Goal: Transaction & Acquisition: Purchase product/service

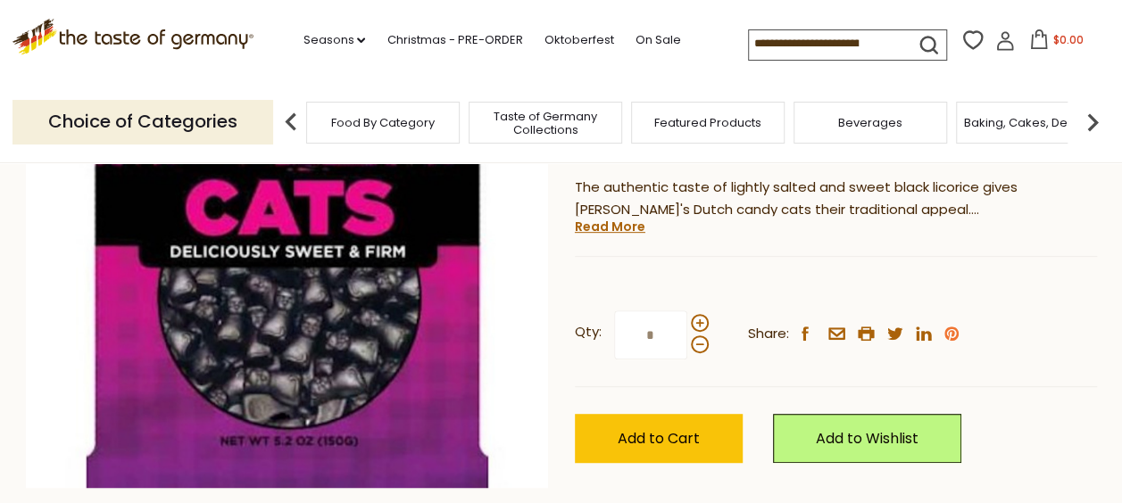
scroll to position [357, 0]
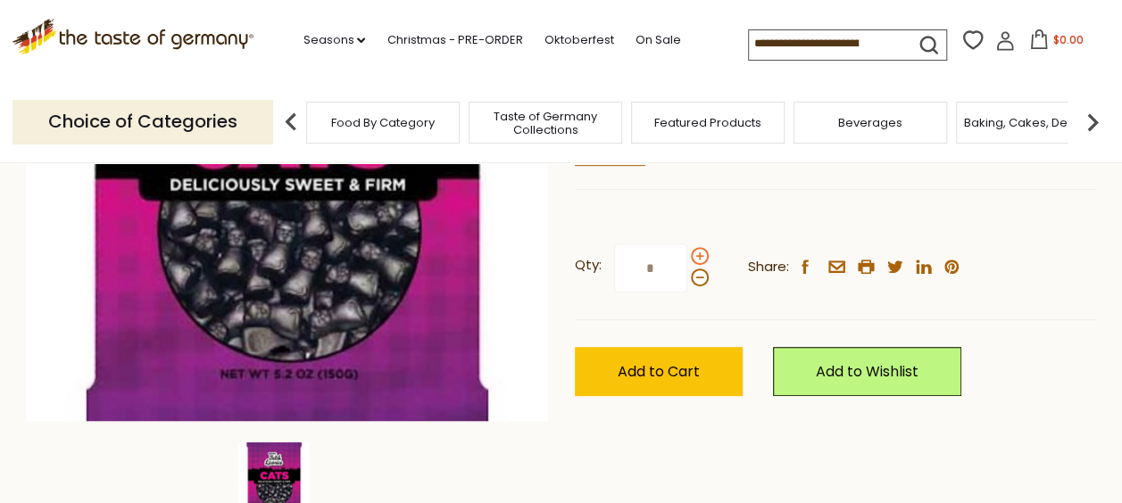
click at [694, 256] on span at bounding box center [700, 256] width 18 height 18
click at [687, 256] on input "*" at bounding box center [650, 268] width 73 height 49
click at [694, 256] on span at bounding box center [700, 256] width 18 height 18
click at [687, 256] on input "*" at bounding box center [650, 268] width 73 height 49
click at [694, 256] on span at bounding box center [700, 256] width 18 height 18
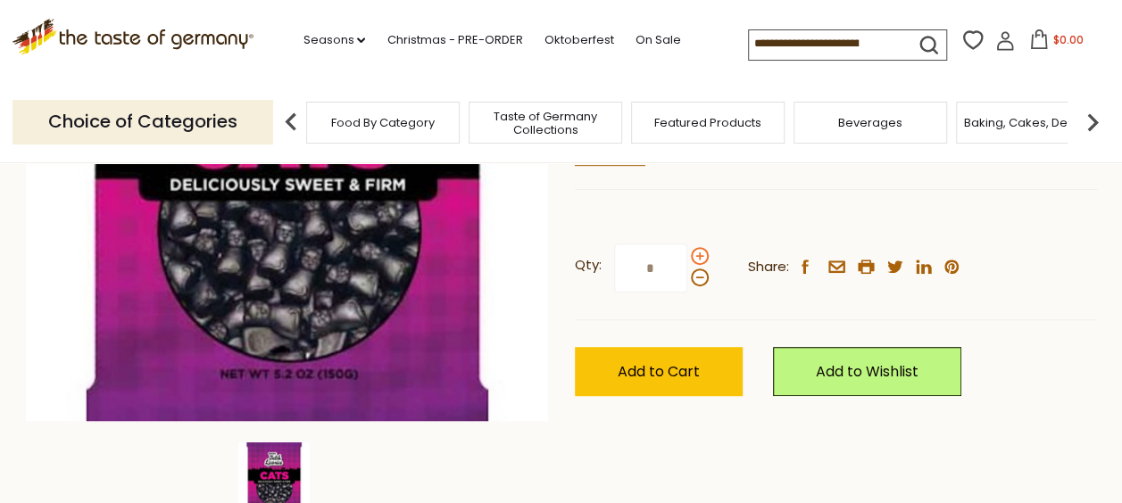
click at [687, 256] on input "*" at bounding box center [650, 268] width 73 height 49
click at [694, 256] on span at bounding box center [700, 256] width 18 height 18
click at [687, 256] on input "*" at bounding box center [650, 268] width 73 height 49
click at [695, 256] on span at bounding box center [700, 256] width 18 height 18
click at [687, 256] on input "*" at bounding box center [650, 268] width 73 height 49
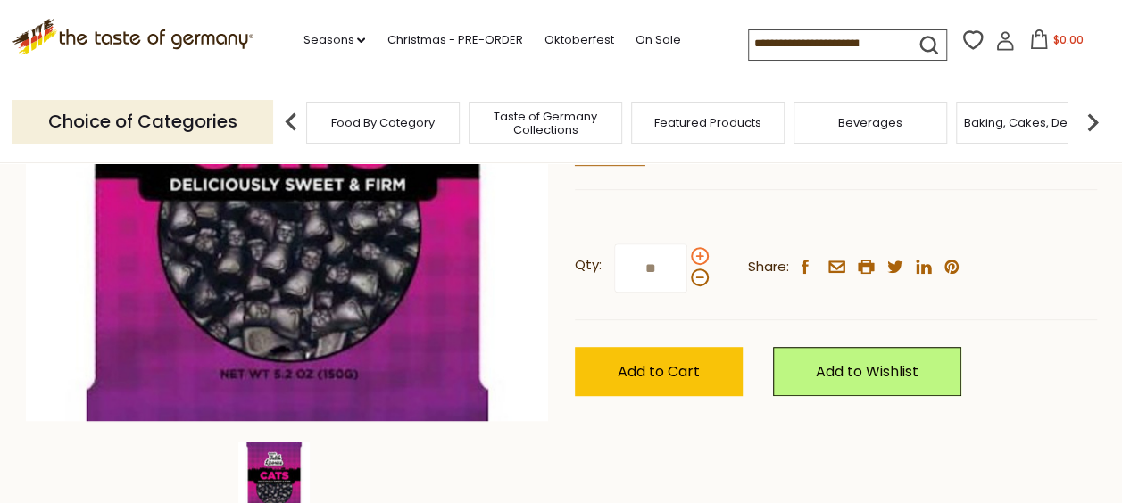
click at [695, 256] on span at bounding box center [700, 256] width 18 height 18
click at [687, 256] on input "**" at bounding box center [650, 268] width 73 height 49
click at [698, 281] on span at bounding box center [700, 278] width 18 height 18
click at [687, 281] on input "**" at bounding box center [650, 268] width 73 height 49
click at [698, 281] on span at bounding box center [700, 278] width 18 height 18
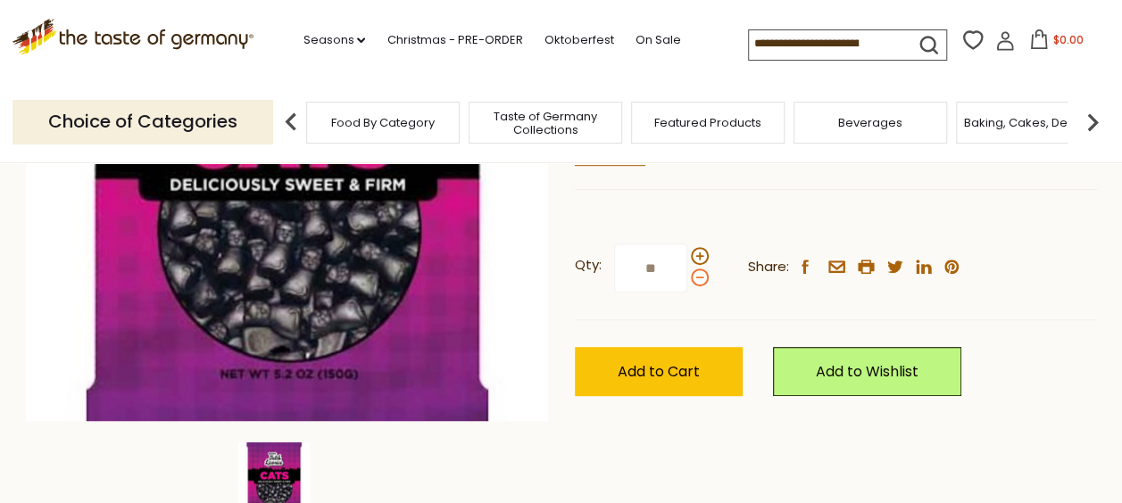
click at [687, 281] on input "**" at bounding box center [650, 268] width 73 height 49
click at [697, 261] on span at bounding box center [700, 256] width 18 height 18
click at [687, 261] on input "*" at bounding box center [650, 268] width 73 height 49
click at [699, 257] on span at bounding box center [700, 256] width 18 height 18
click at [687, 257] on input "**" at bounding box center [650, 268] width 73 height 49
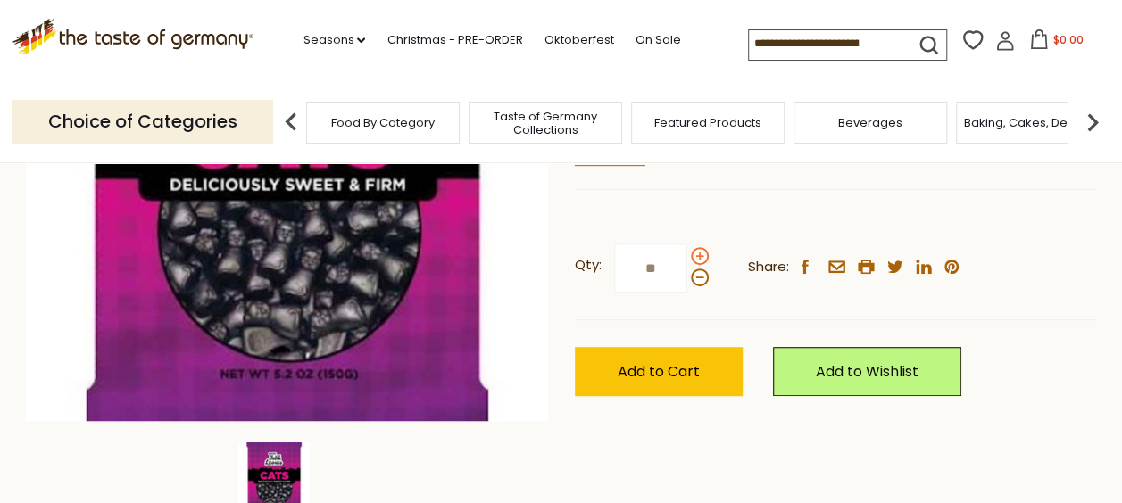
type input "**"
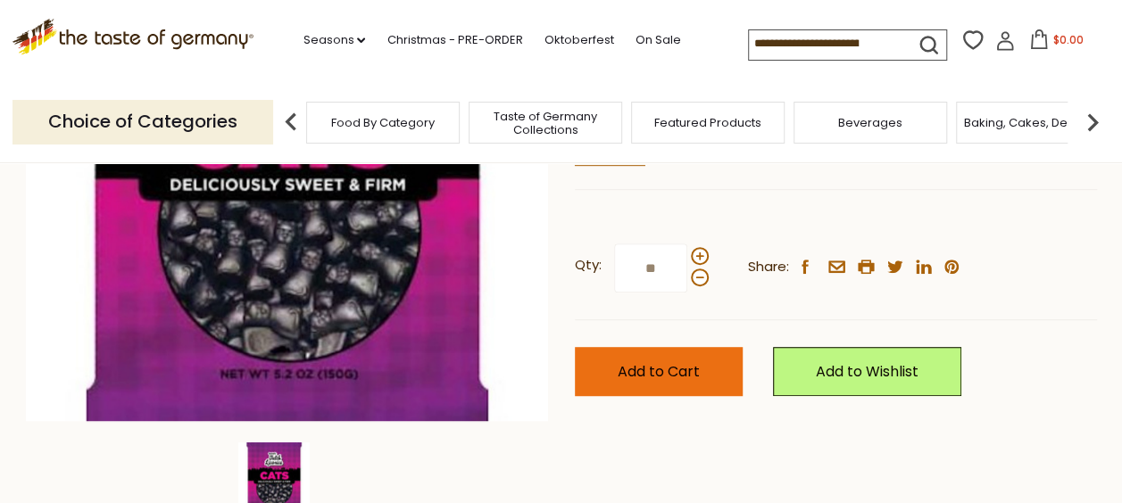
click at [659, 378] on span "Add to Cart" at bounding box center [659, 371] width 82 height 21
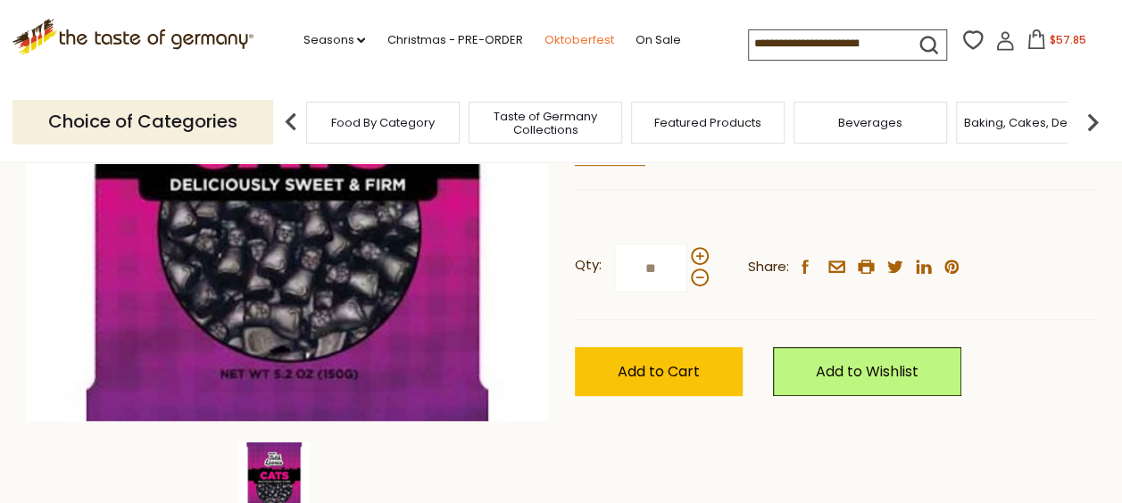
click at [573, 33] on link "Oktoberfest" at bounding box center [579, 40] width 70 height 20
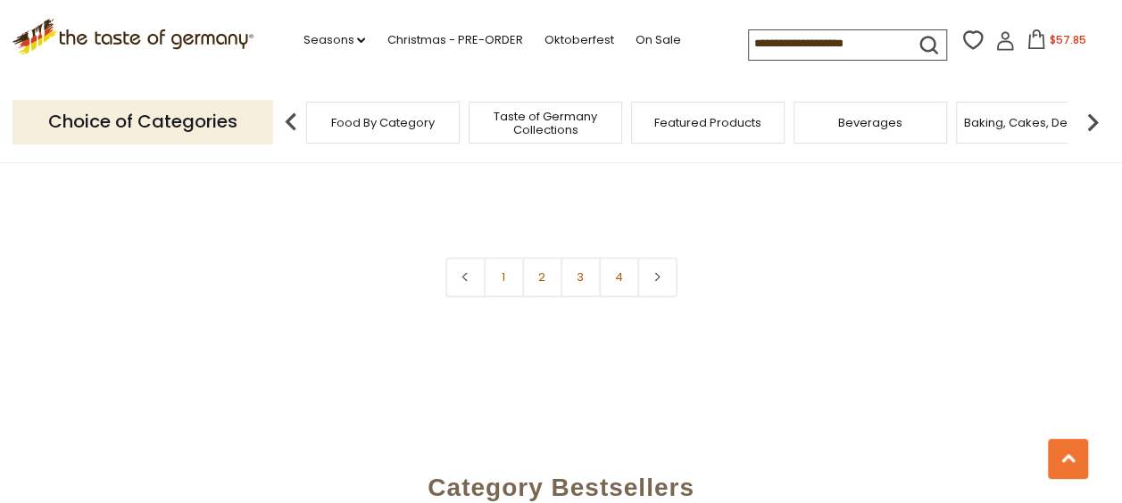
scroll to position [4463, 0]
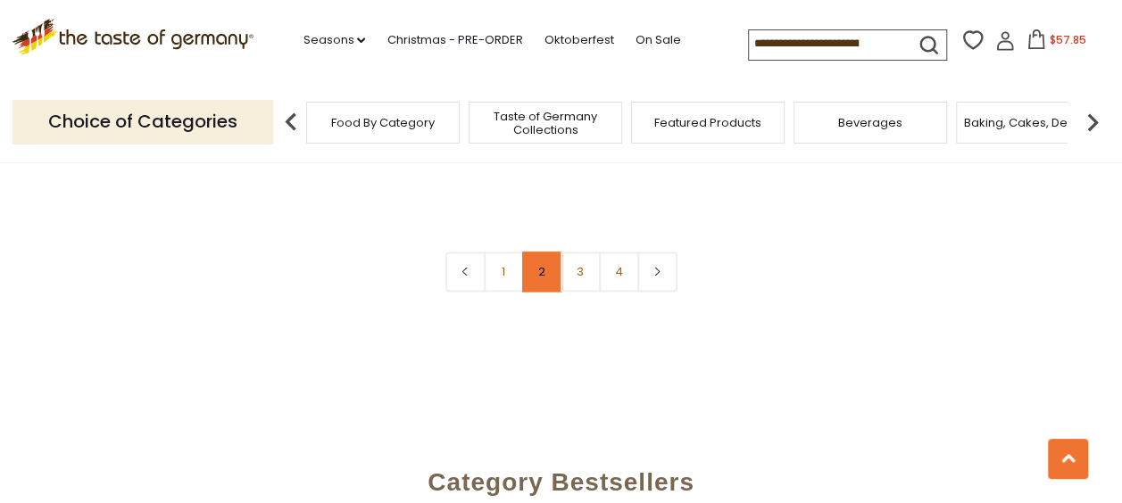
click at [534, 252] on link "2" at bounding box center [542, 272] width 40 height 40
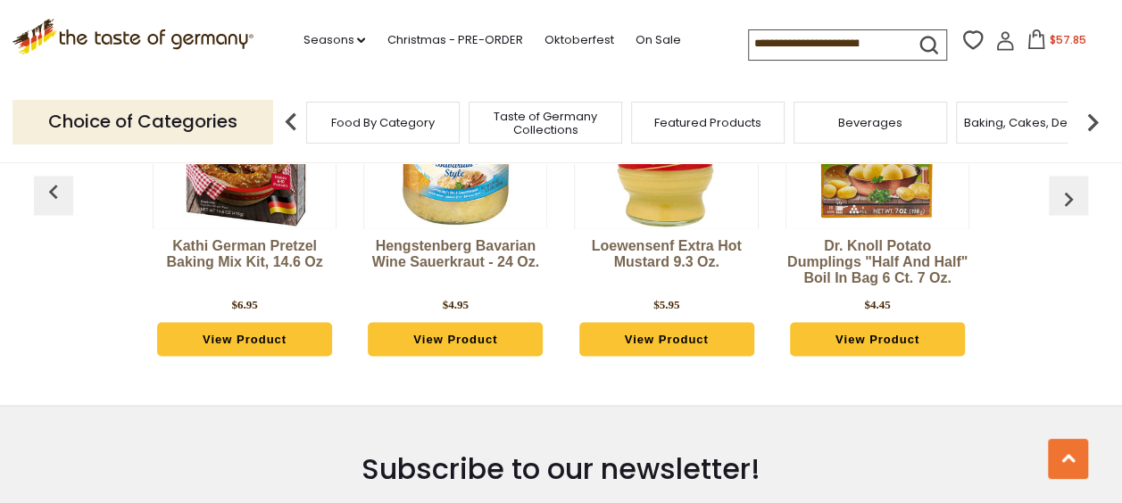
scroll to position [4843, 0]
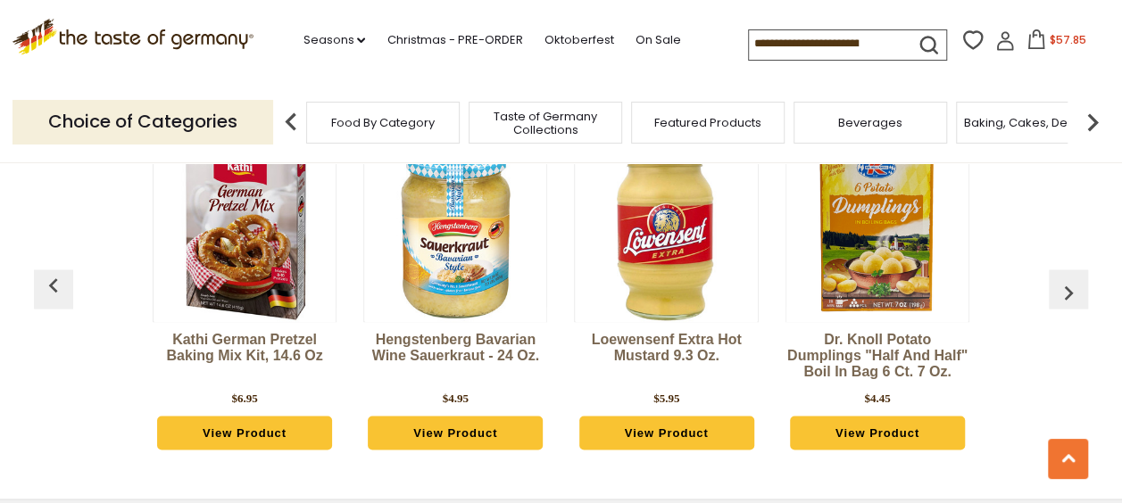
click at [1078, 278] on img "button" at bounding box center [1068, 292] width 29 height 29
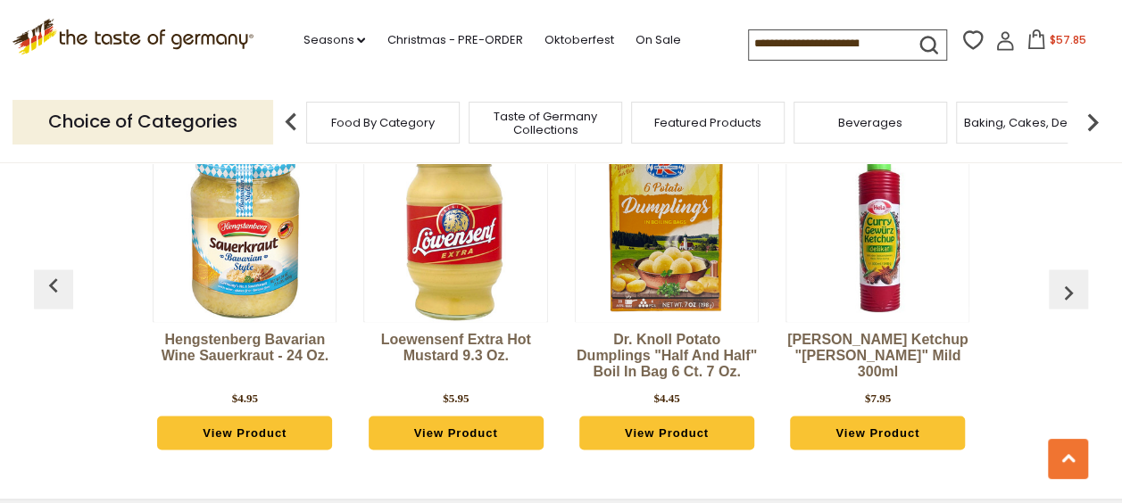
click at [1078, 278] on img "button" at bounding box center [1068, 292] width 29 height 29
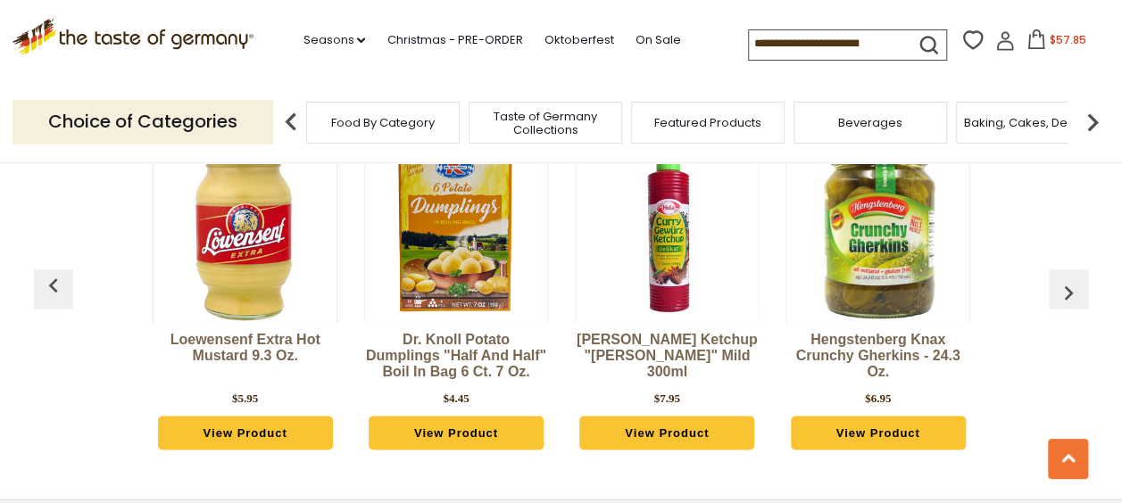
click at [1078, 278] on img "button" at bounding box center [1068, 292] width 29 height 29
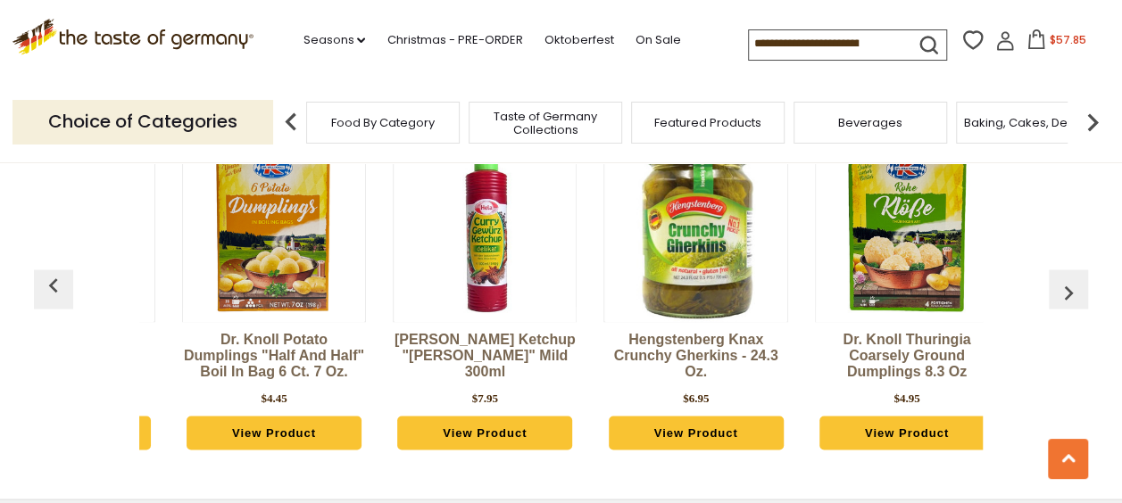
scroll to position [0, 632]
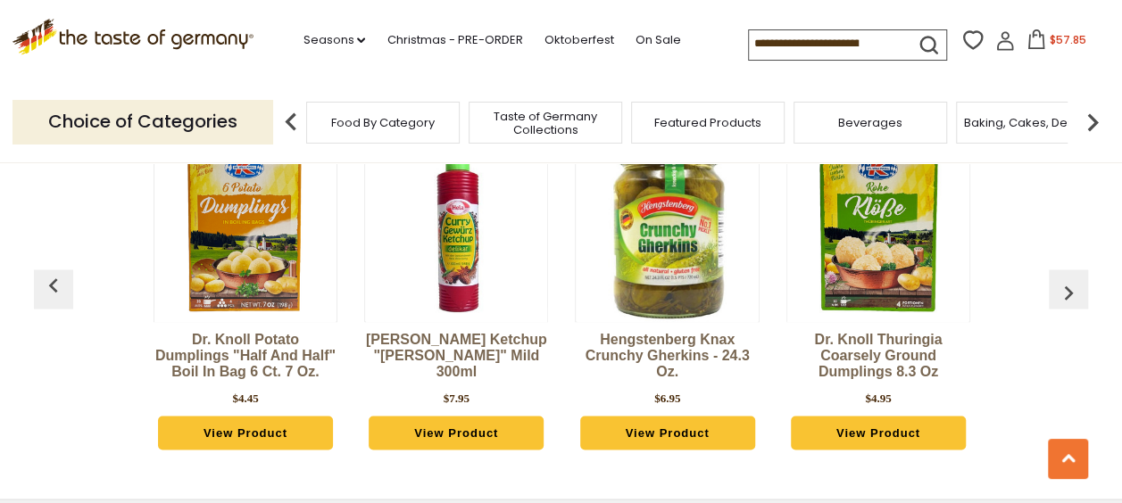
click at [1067, 278] on img "button" at bounding box center [1068, 292] width 29 height 29
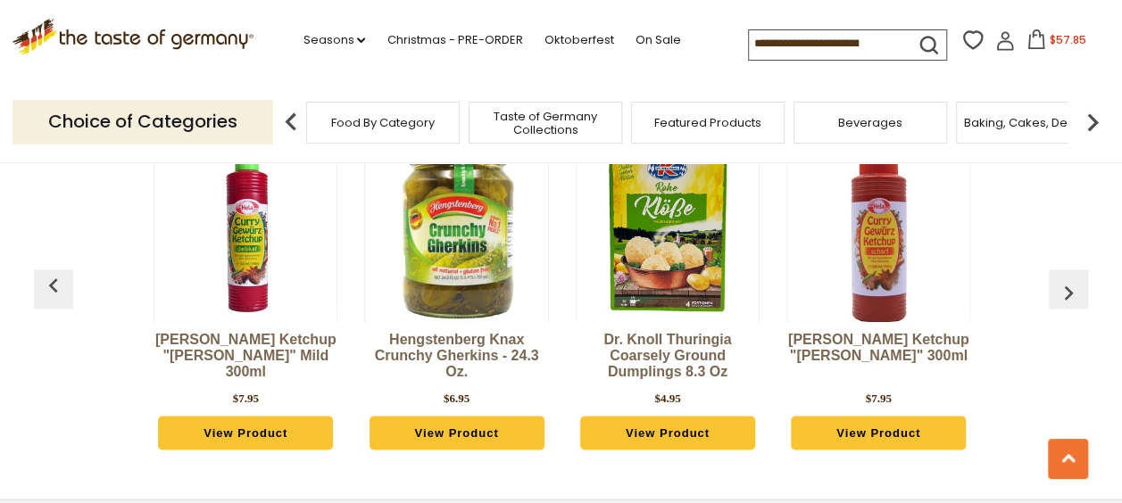
click at [1067, 278] on img "button" at bounding box center [1068, 292] width 29 height 29
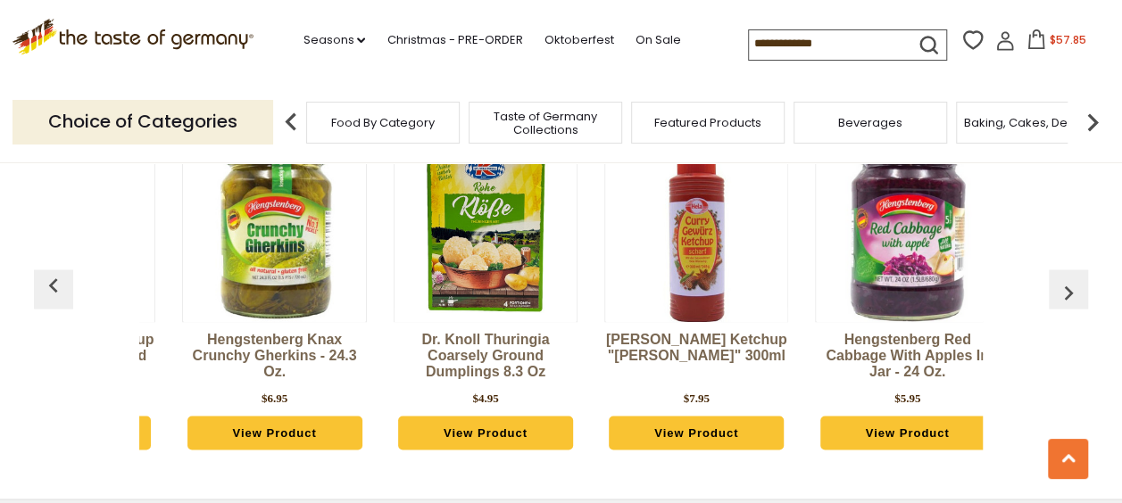
scroll to position [0, 1053]
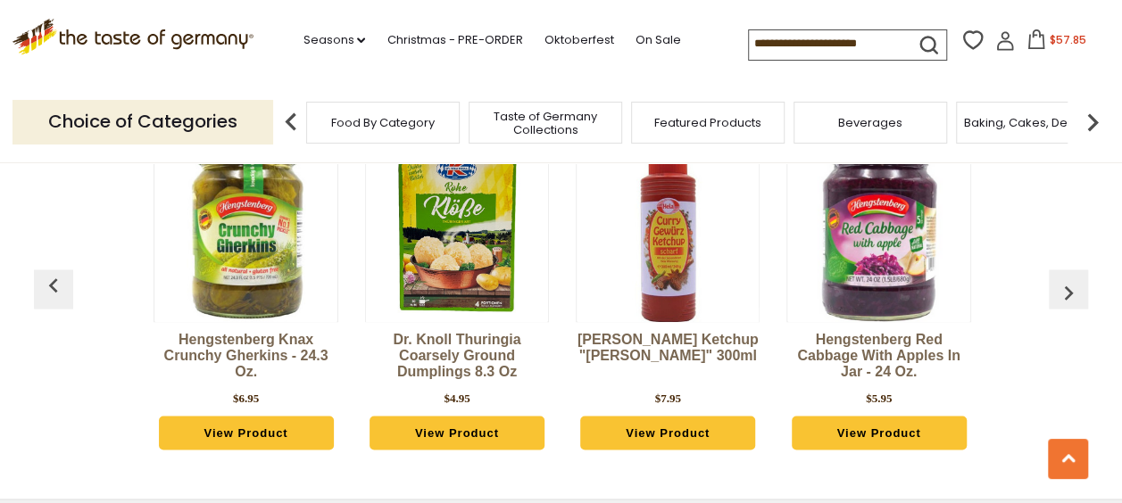
click at [1067, 278] on img "button" at bounding box center [1068, 292] width 29 height 29
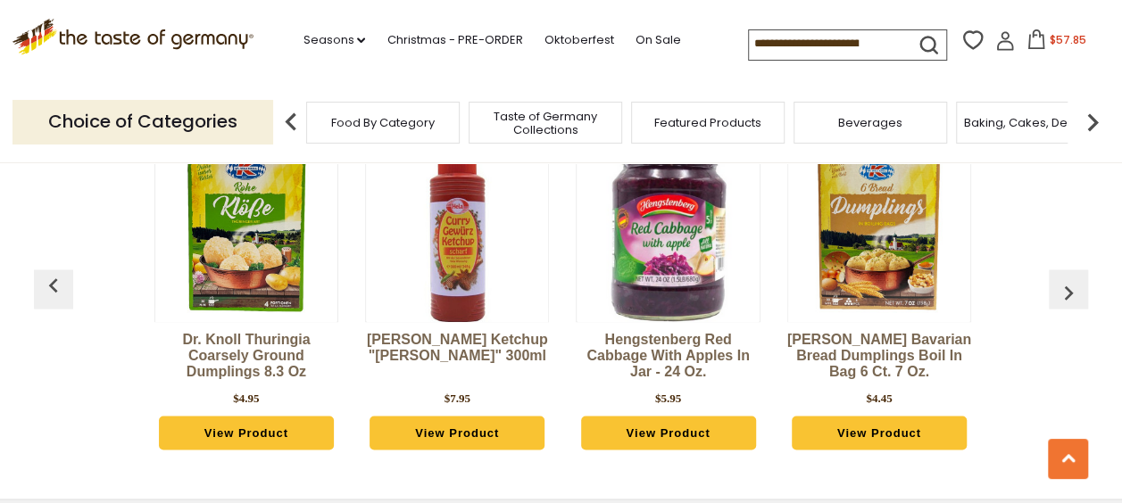
click at [1066, 278] on img "button" at bounding box center [1068, 292] width 29 height 29
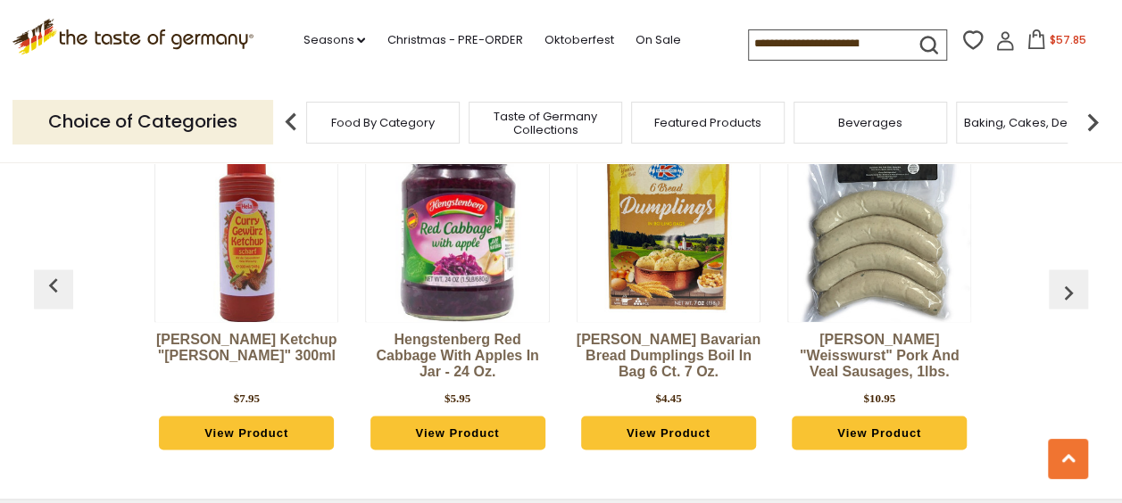
click at [1063, 278] on img "button" at bounding box center [1068, 292] width 29 height 29
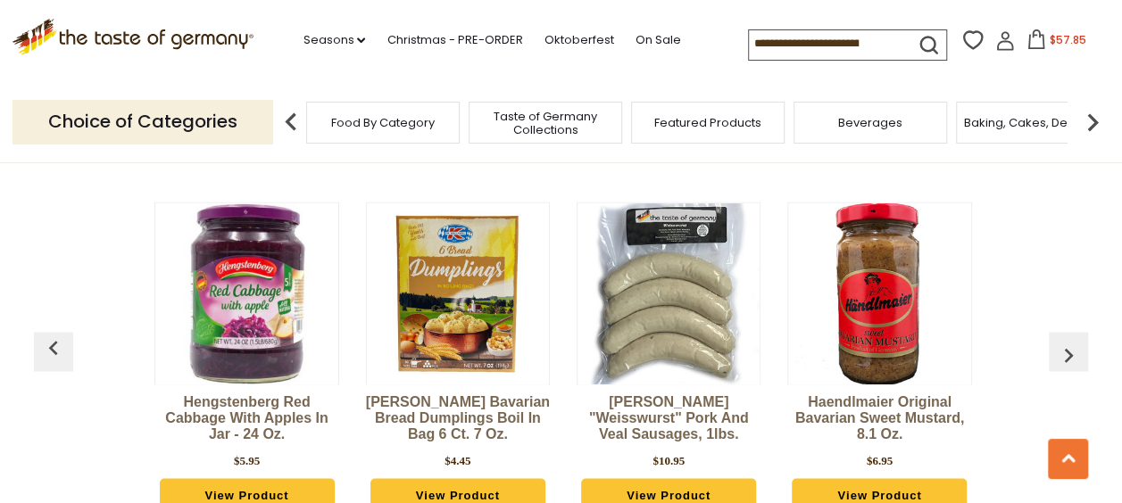
scroll to position [4754, 0]
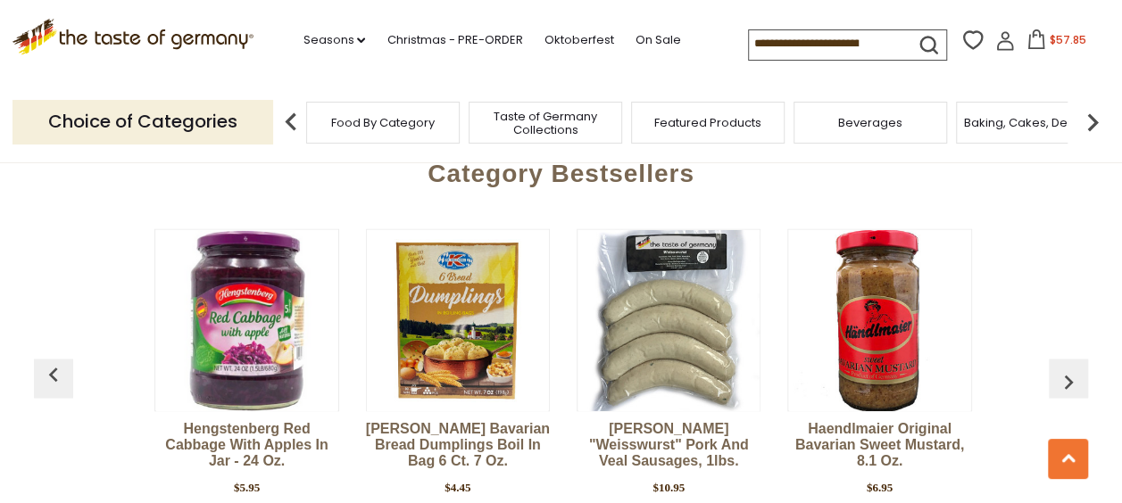
click at [1070, 368] on img "button" at bounding box center [1068, 382] width 29 height 29
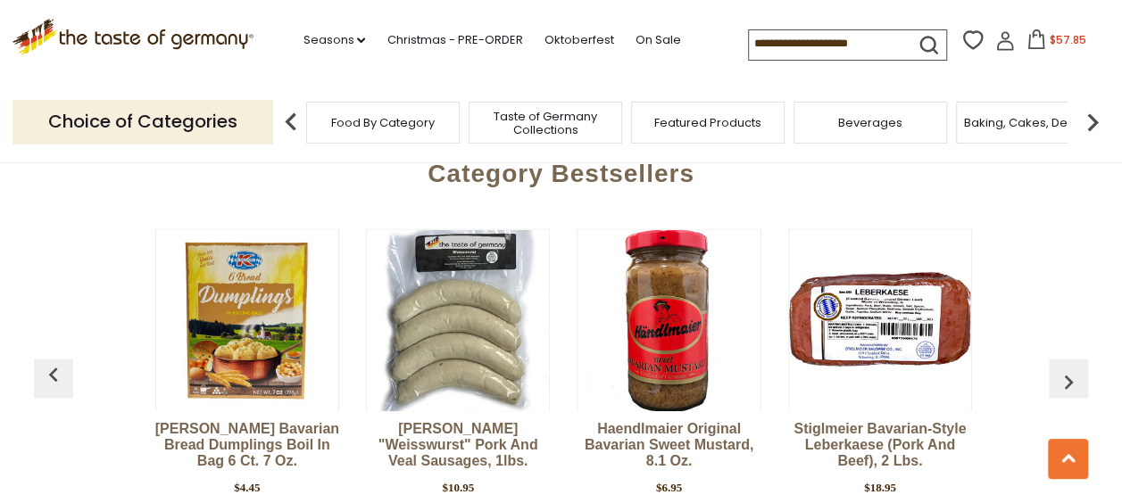
click at [1070, 368] on img "button" at bounding box center [1068, 382] width 29 height 29
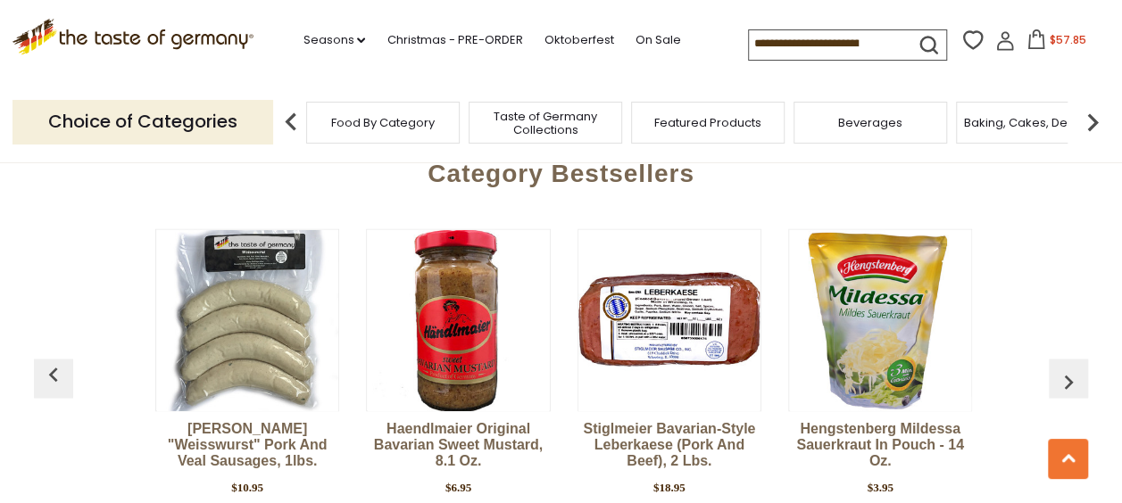
click at [1070, 368] on img "button" at bounding box center [1068, 382] width 29 height 29
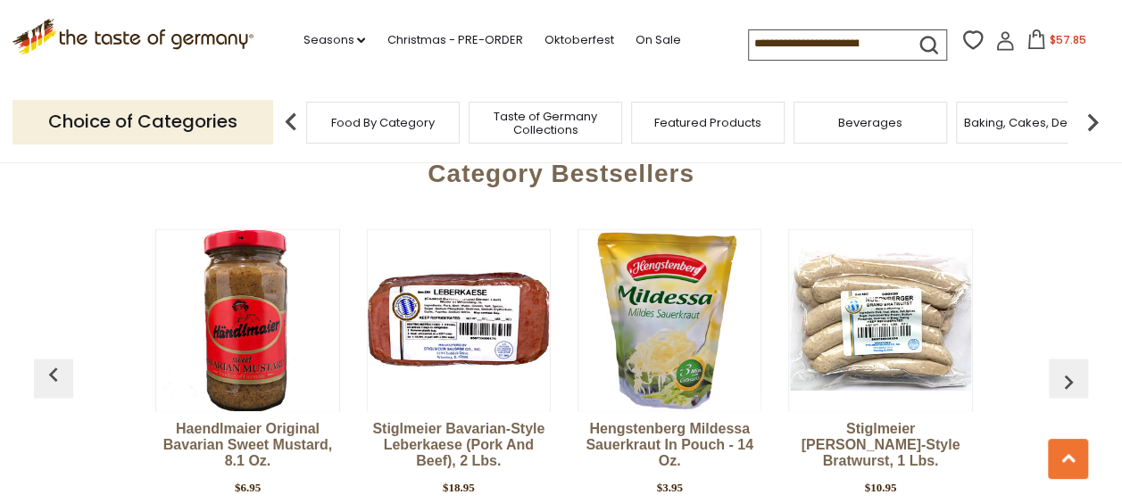
click at [1070, 368] on img "button" at bounding box center [1068, 382] width 29 height 29
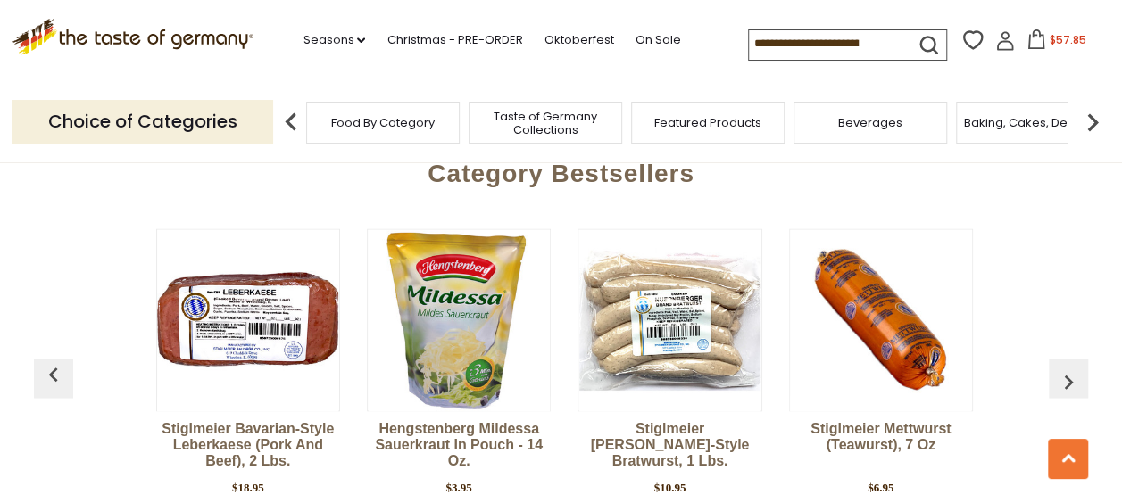
click at [1070, 368] on img "button" at bounding box center [1068, 382] width 29 height 29
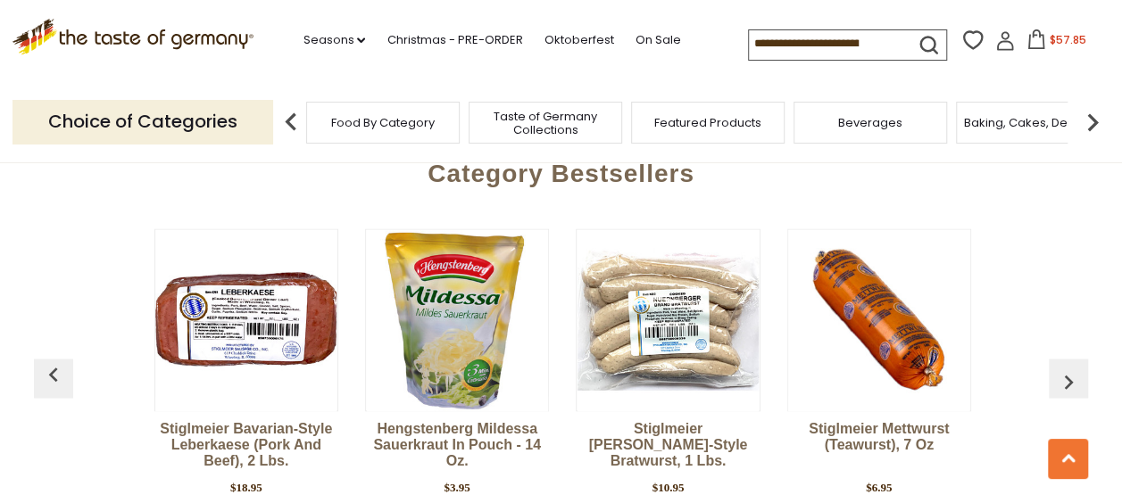
click at [1070, 368] on img "button" at bounding box center [1068, 382] width 29 height 29
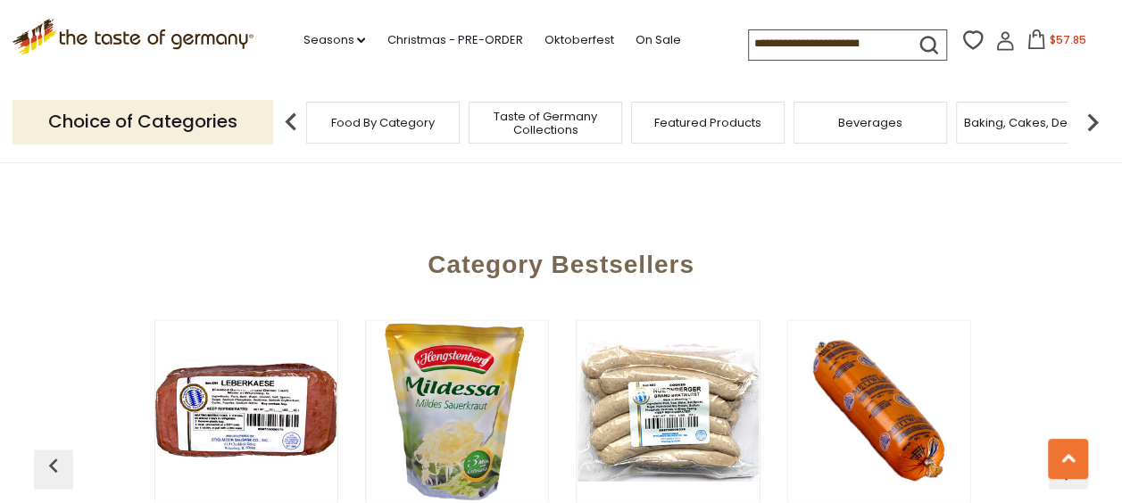
scroll to position [4575, 0]
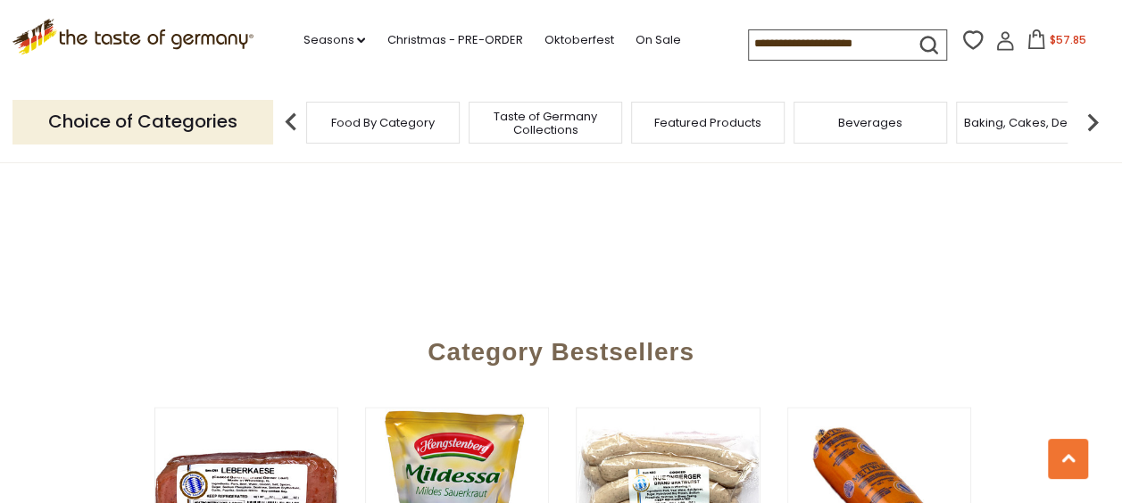
click at [792, 40] on input at bounding box center [824, 42] width 151 height 25
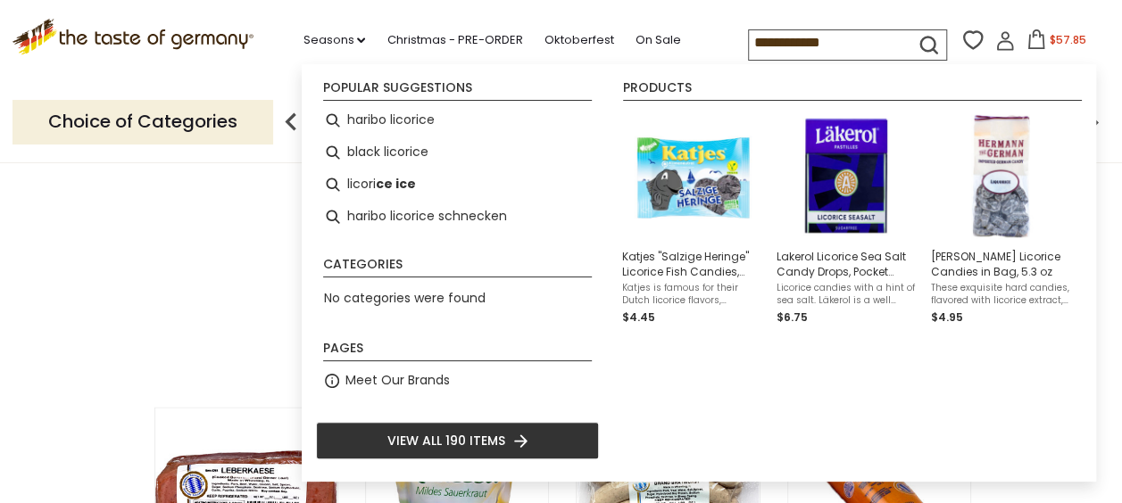
type input "**********"
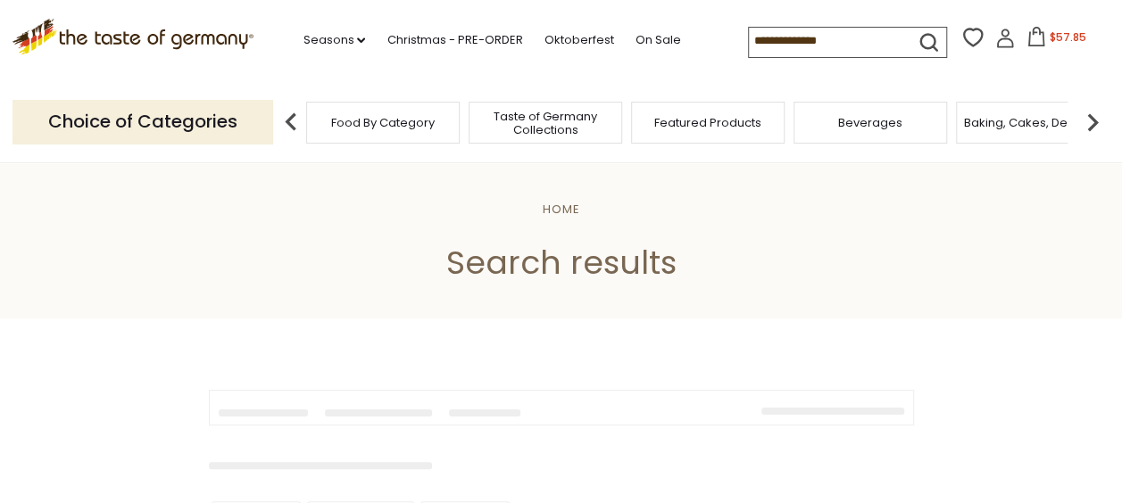
type input "**********"
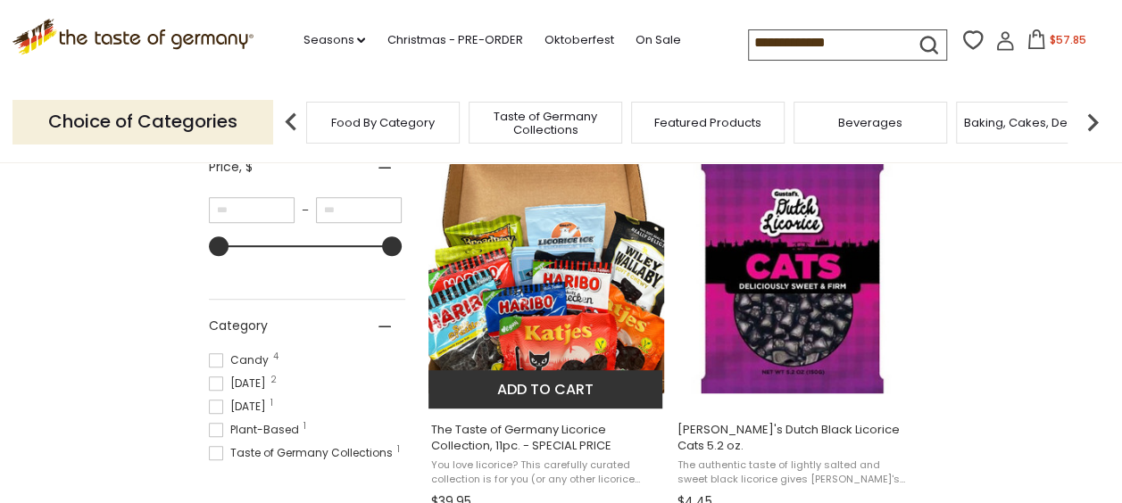
scroll to position [446, 0]
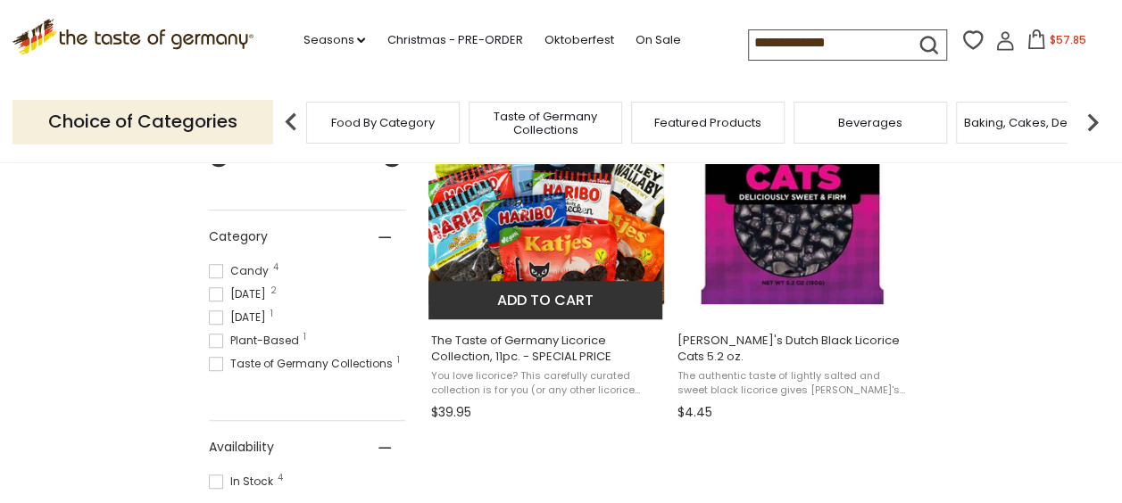
click at [561, 250] on img "The Taste of Germany Licorice Collection, 11pc. - SPECIAL PRICE" at bounding box center [546, 186] width 237 height 237
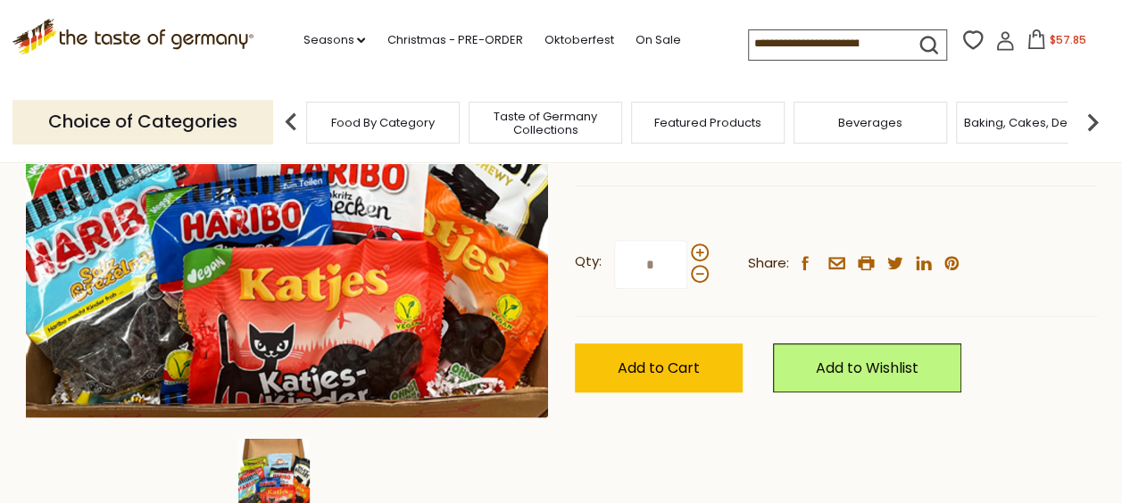
scroll to position [536, 0]
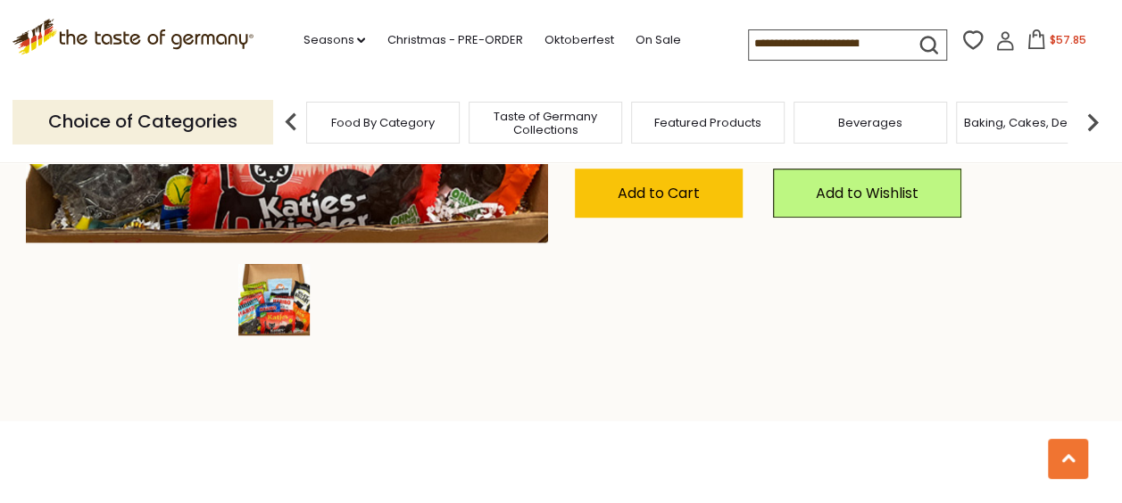
click at [536, 330] on div at bounding box center [287, 299] width 533 height 71
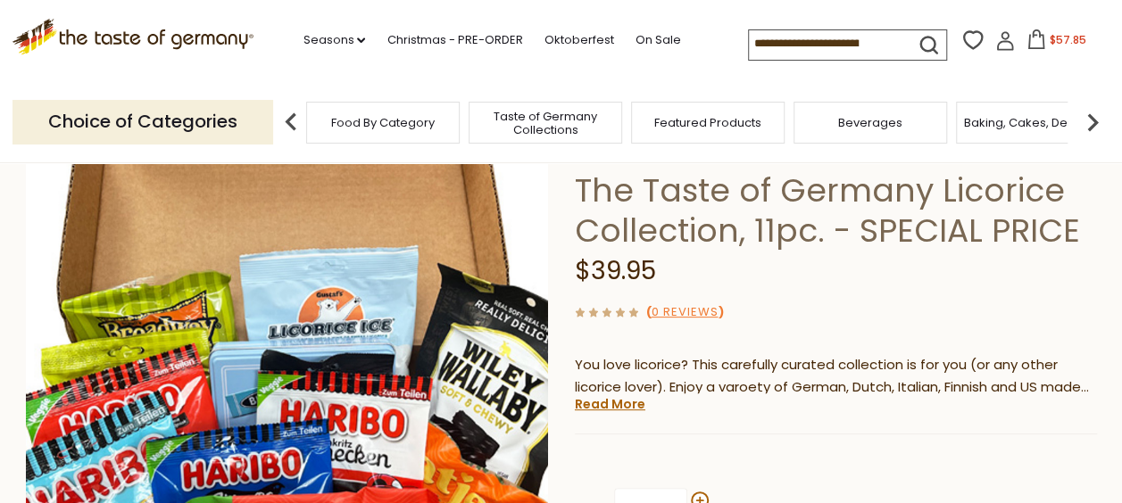
scroll to position [0, 0]
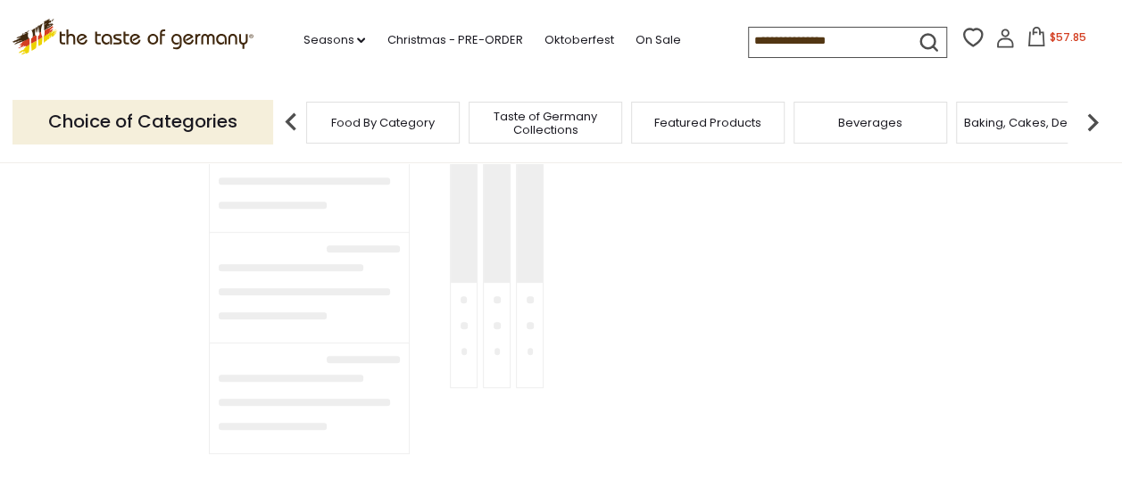
type input "**********"
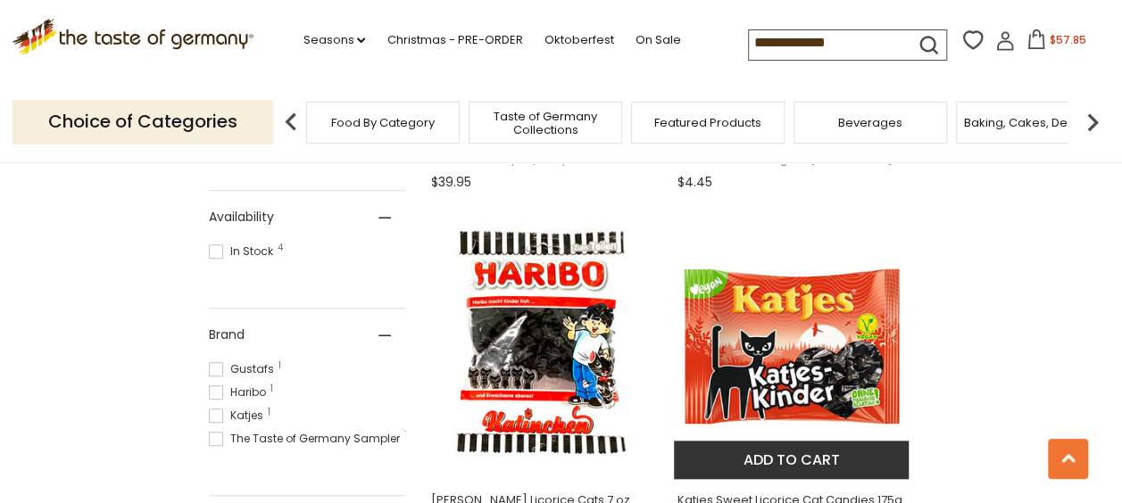
scroll to position [714, 0]
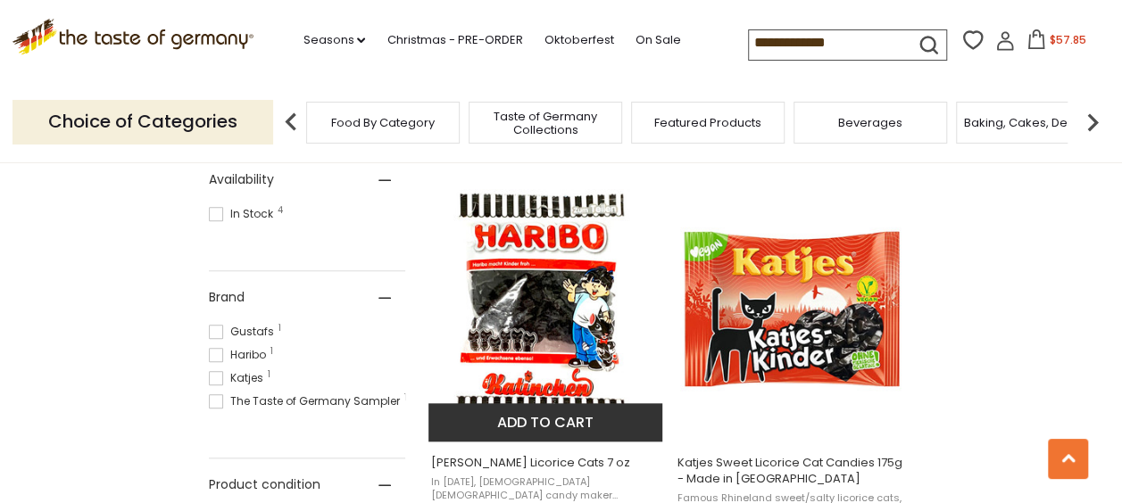
click at [521, 277] on img "Haribo Katinchen Licorice Cats 7 oz" at bounding box center [546, 307] width 237 height 237
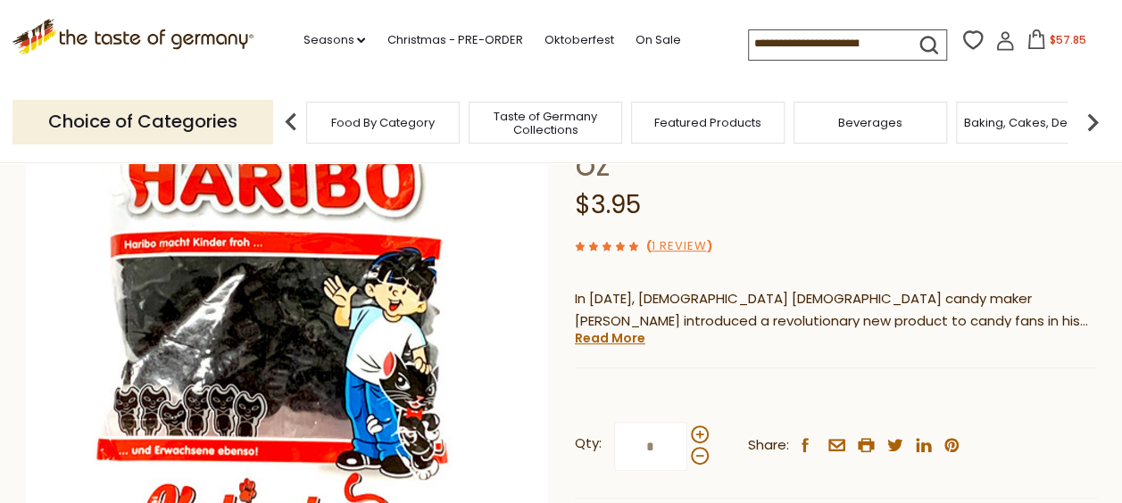
scroll to position [357, 0]
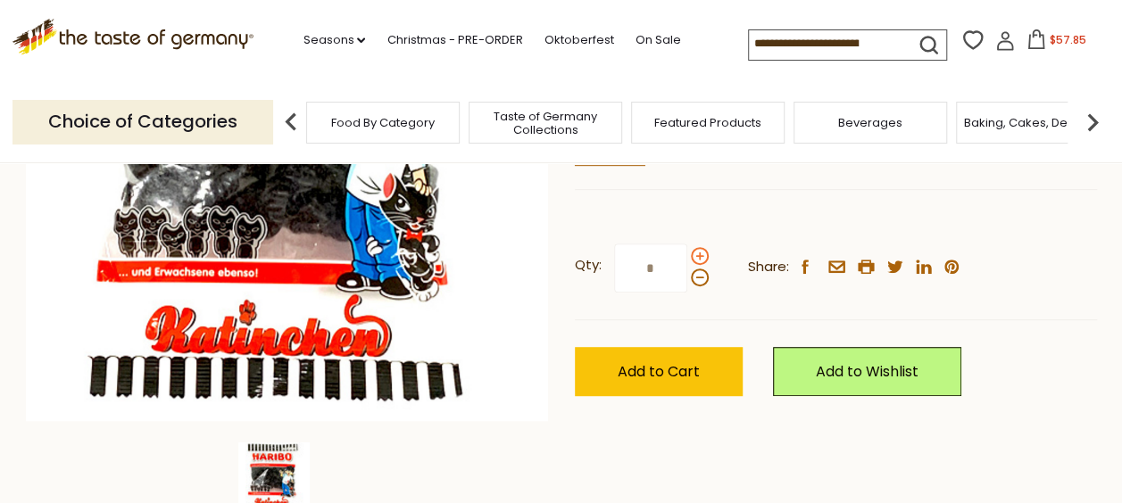
click at [702, 253] on span at bounding box center [700, 256] width 18 height 18
click at [687, 253] on input "*" at bounding box center [650, 268] width 73 height 49
click at [702, 253] on span at bounding box center [700, 256] width 18 height 18
click at [687, 253] on input "*" at bounding box center [650, 268] width 73 height 49
click at [702, 253] on span at bounding box center [700, 256] width 18 height 18
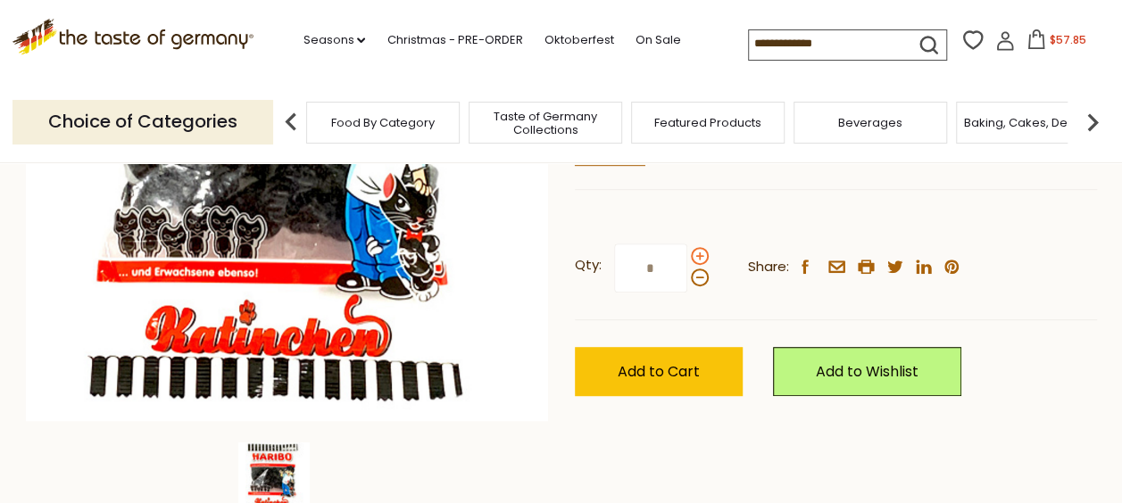
click at [687, 253] on input "*" at bounding box center [650, 268] width 73 height 49
click at [702, 253] on span at bounding box center [700, 256] width 18 height 18
click at [687, 253] on input "*" at bounding box center [650, 268] width 73 height 49
click at [702, 253] on span at bounding box center [700, 256] width 18 height 18
click at [687, 253] on input "*" at bounding box center [650, 268] width 73 height 49
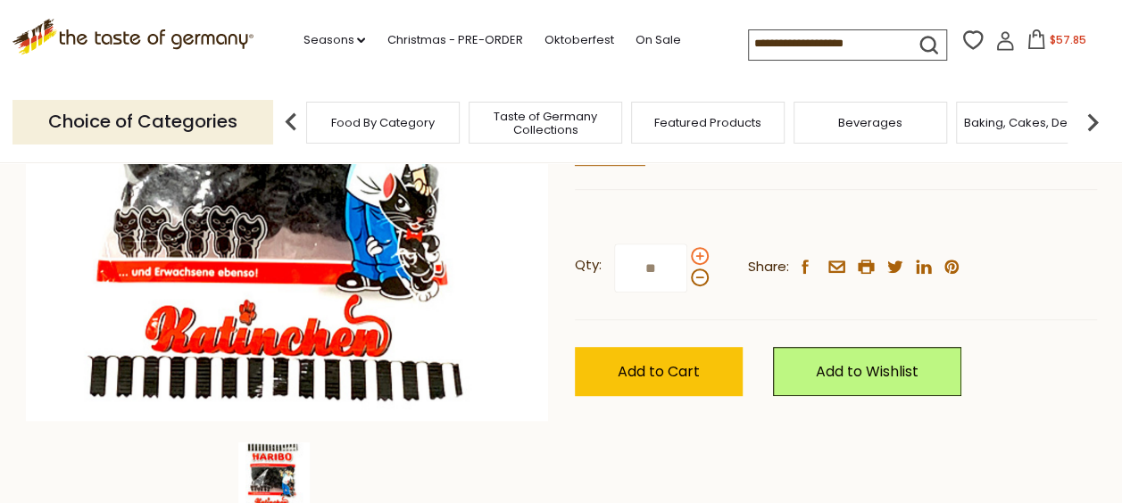
click at [702, 253] on span at bounding box center [700, 256] width 18 height 18
click at [687, 253] on input "**" at bounding box center [650, 268] width 73 height 49
click at [694, 278] on span at bounding box center [700, 278] width 18 height 18
click at [687, 278] on input "**" at bounding box center [650, 268] width 73 height 49
click at [696, 275] on span at bounding box center [700, 278] width 18 height 18
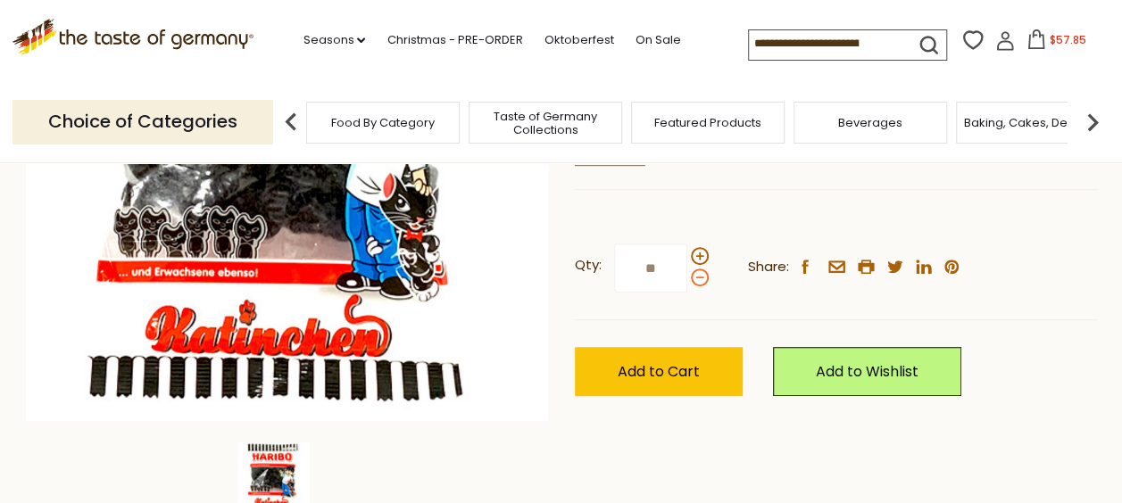
click at [687, 275] on input "**" at bounding box center [650, 268] width 73 height 49
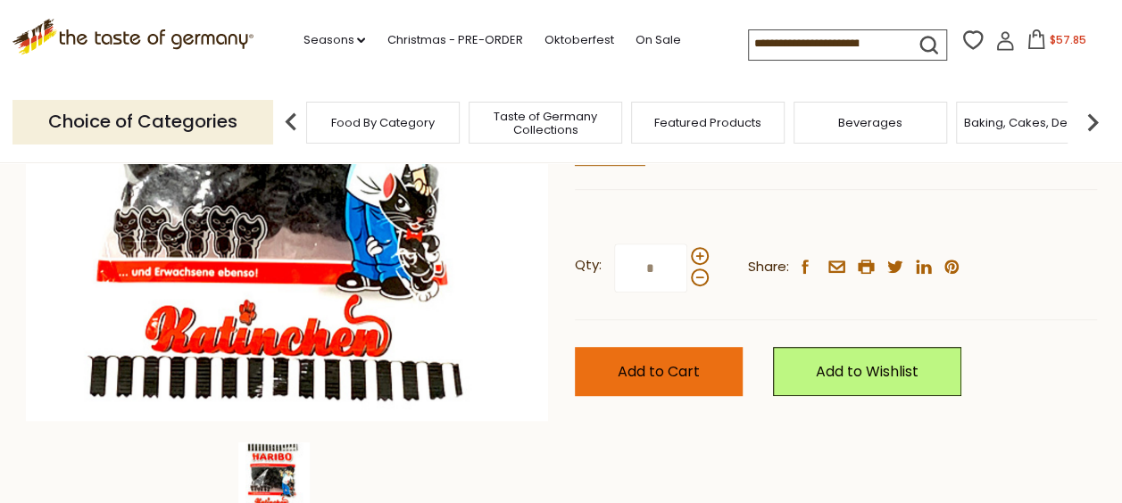
click at [684, 370] on span "Add to Cart" at bounding box center [659, 371] width 82 height 21
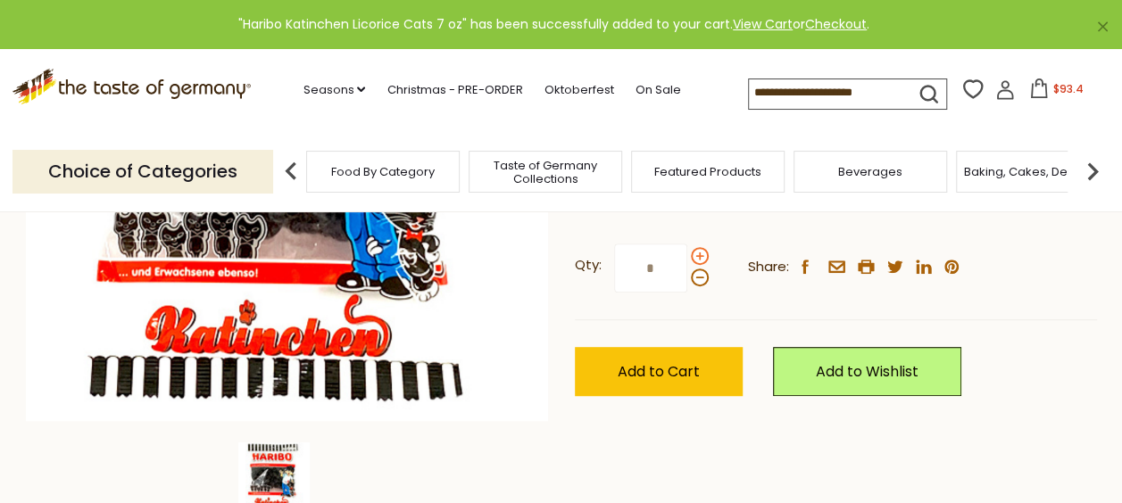
click at [694, 256] on span at bounding box center [700, 256] width 18 height 18
click at [687, 256] on input "*" at bounding box center [650, 268] width 73 height 49
type input "**"
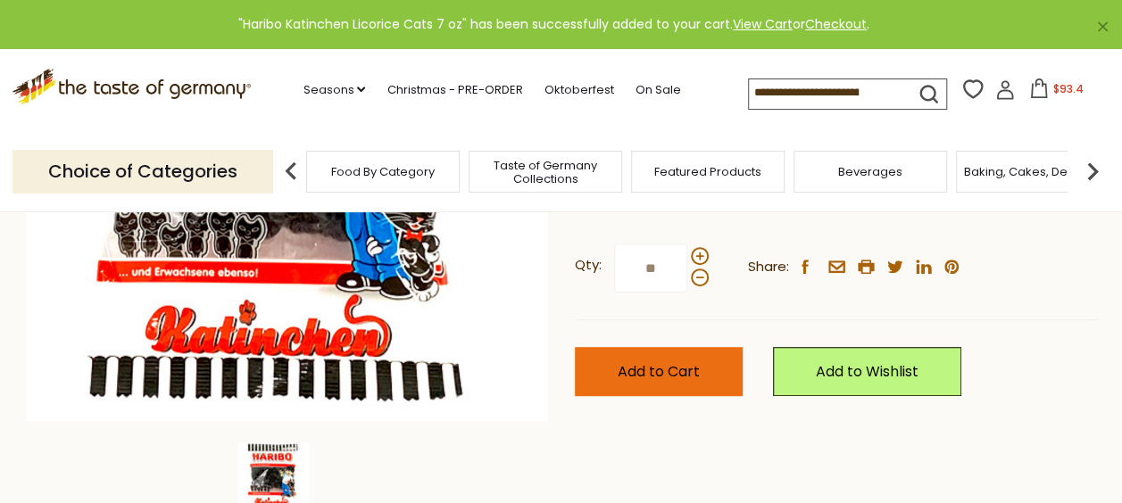
click at [641, 378] on span "Add to Cart" at bounding box center [659, 371] width 82 height 21
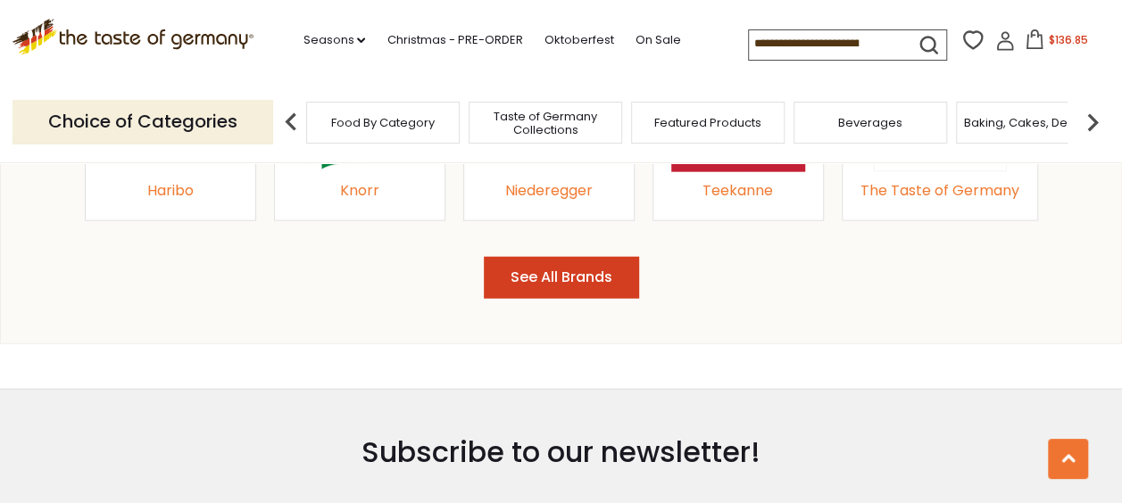
scroll to position [2142, 0]
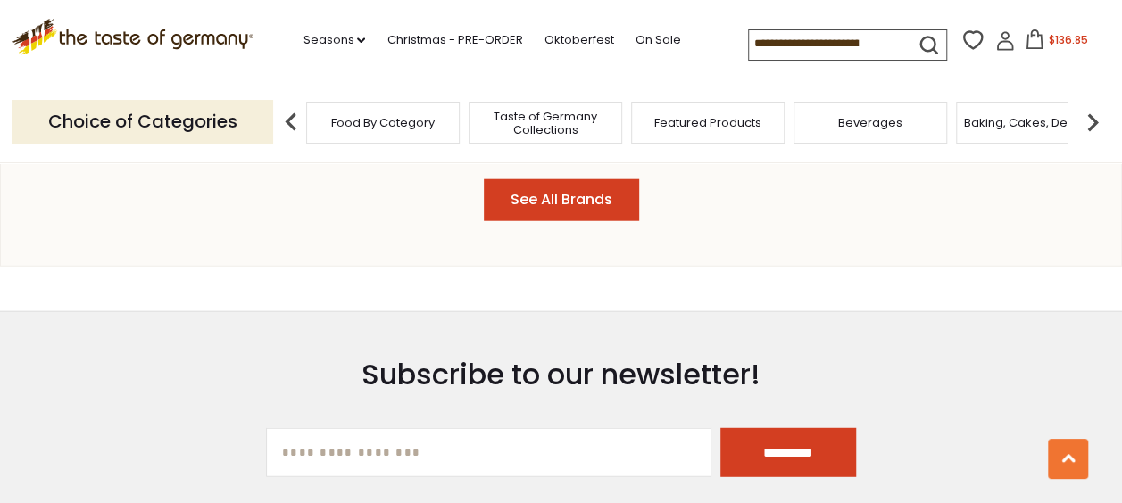
click at [552, 179] on button "See All Brands" at bounding box center [561, 200] width 155 height 42
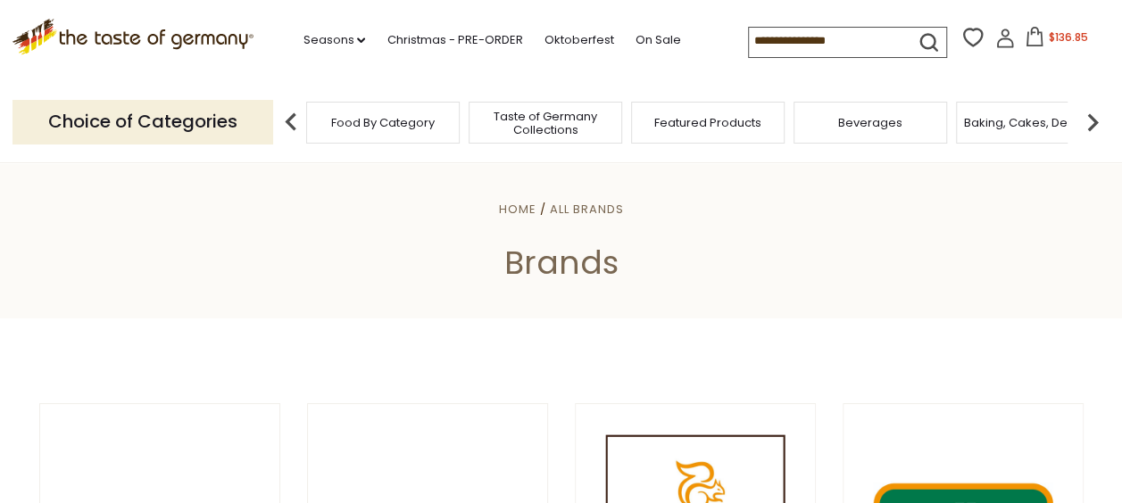
click at [842, 32] on input at bounding box center [824, 40] width 151 height 25
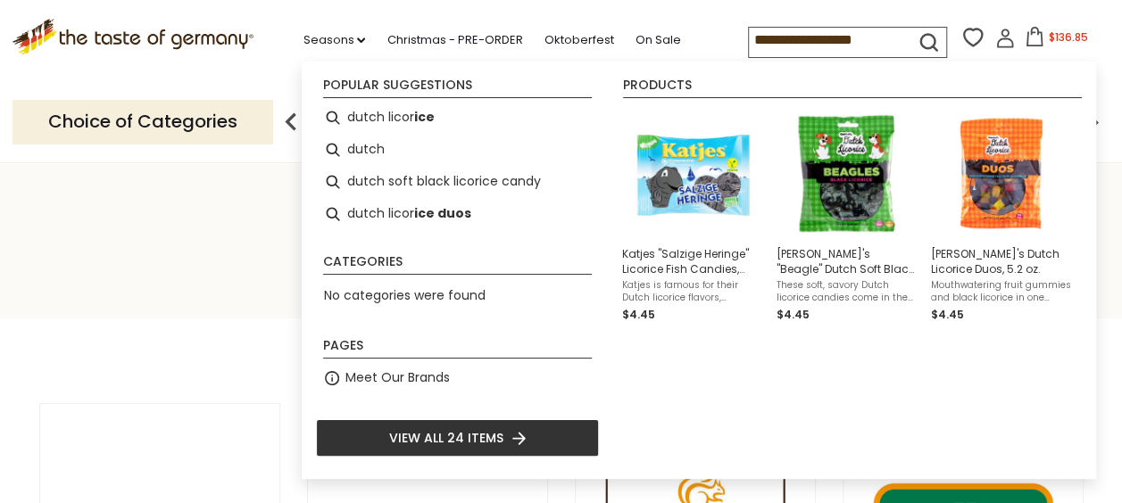
type input "**********"
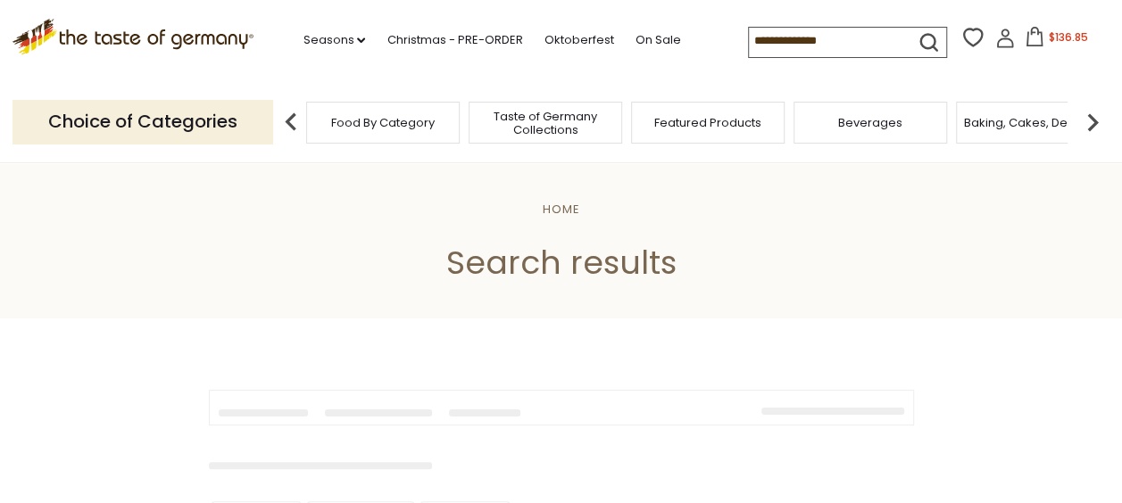
type input "**********"
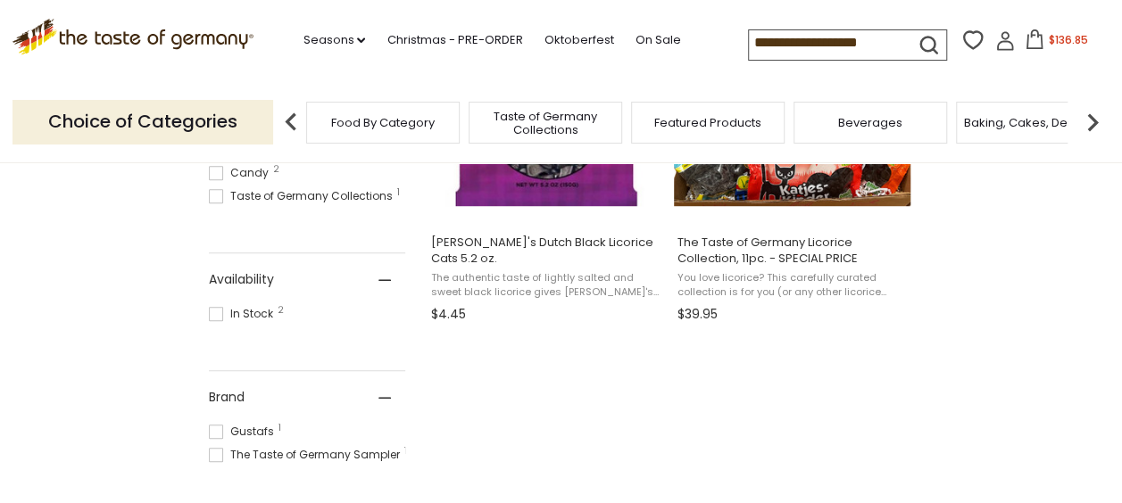
scroll to position [357, 0]
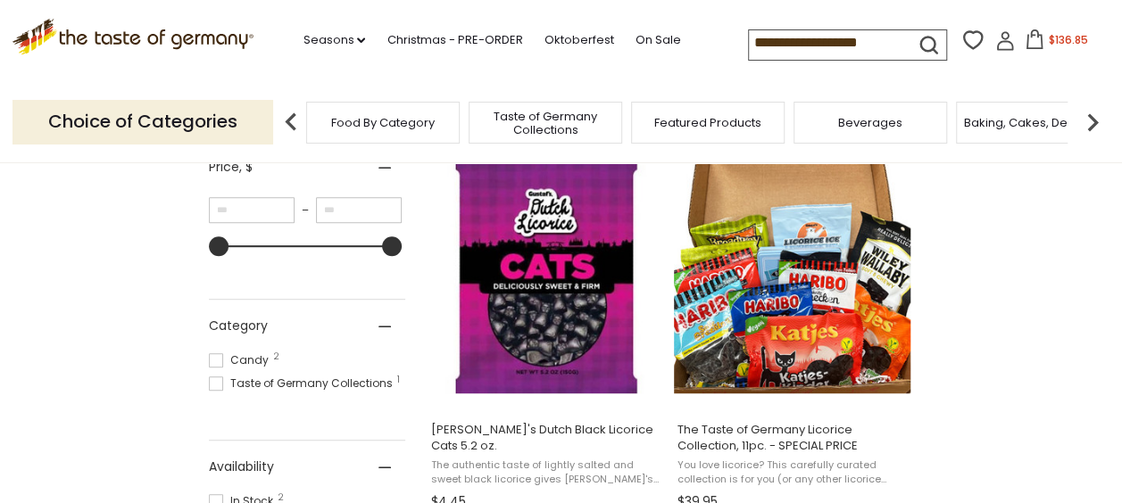
click at [1032, 334] on section "Products 2 Pages 1 Showing 2 results for " dutch licorice cats " Relevance Rele…" at bounding box center [561, 506] width 1122 height 1089
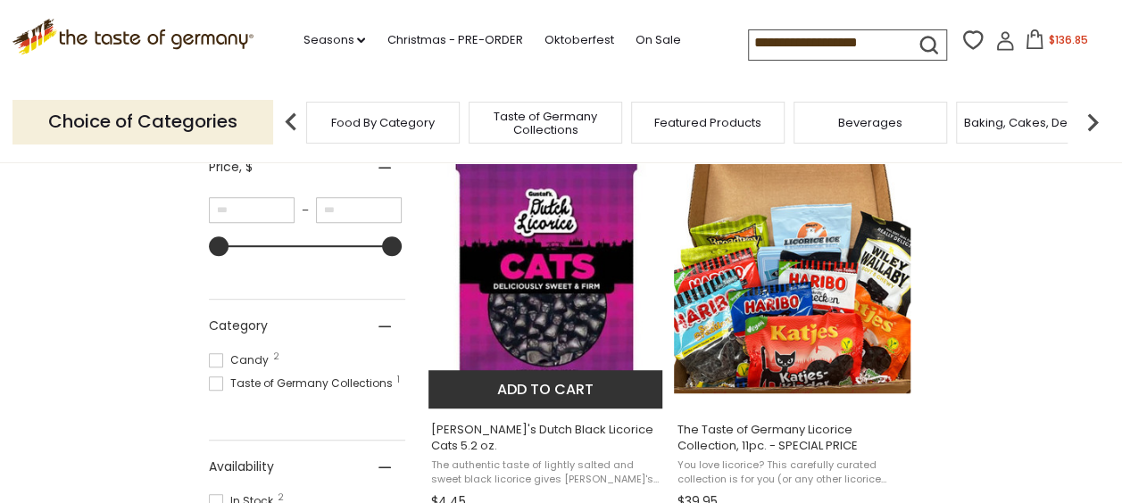
click at [541, 339] on img "Gustaf's Dutch Black Licorice Cats 5.2 oz." at bounding box center [546, 275] width 237 height 237
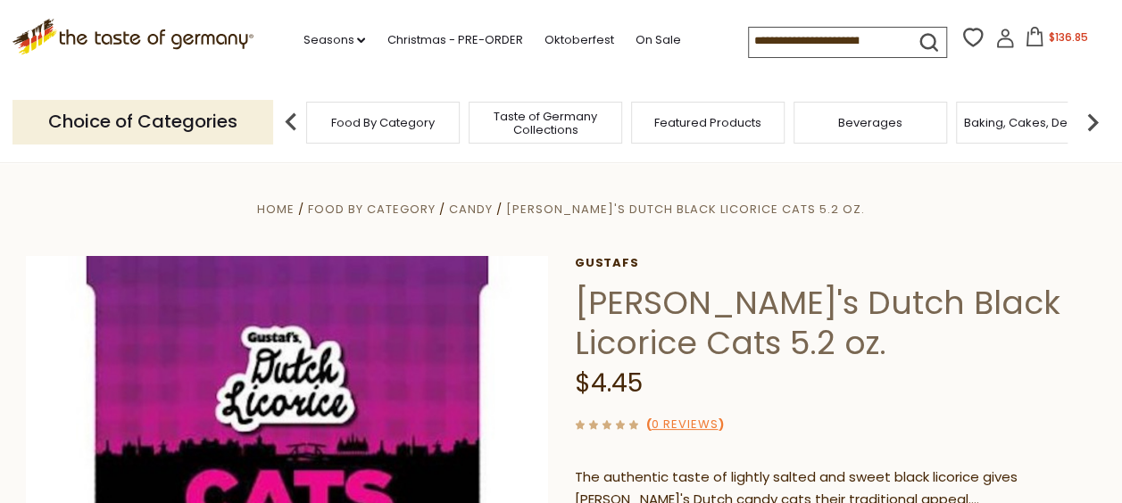
click at [1035, 36] on icon at bounding box center [1034, 37] width 16 height 20
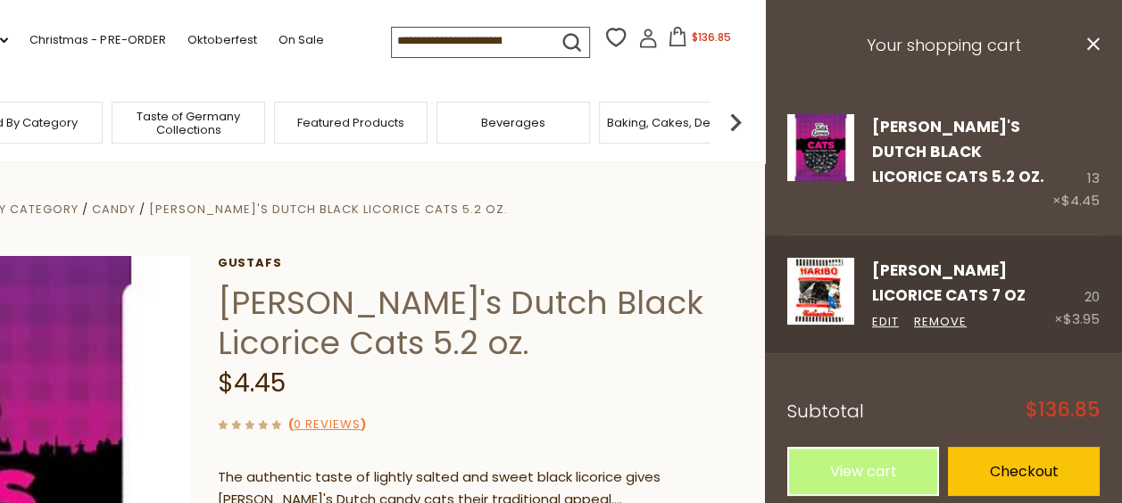
click at [828, 262] on img at bounding box center [820, 291] width 67 height 67
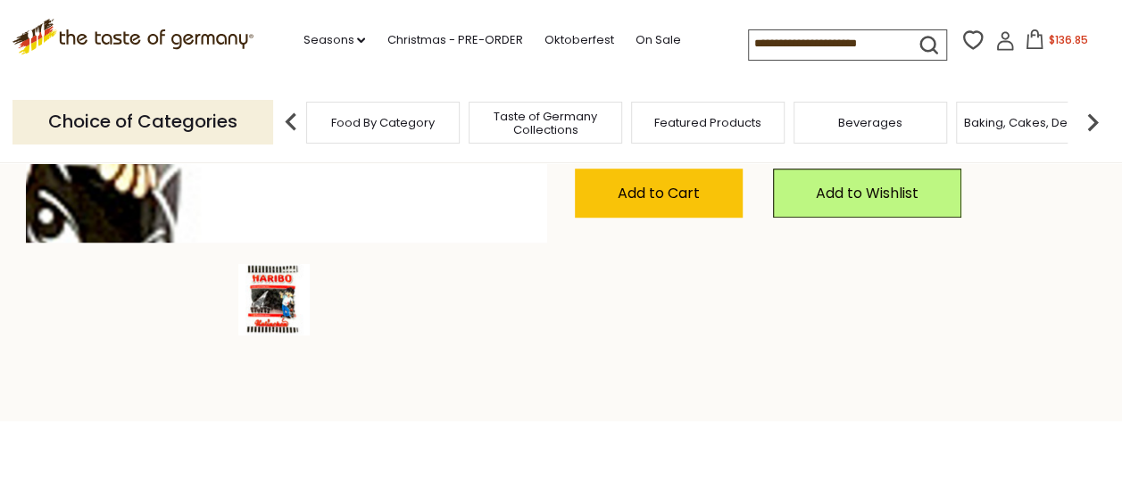
scroll to position [357, 0]
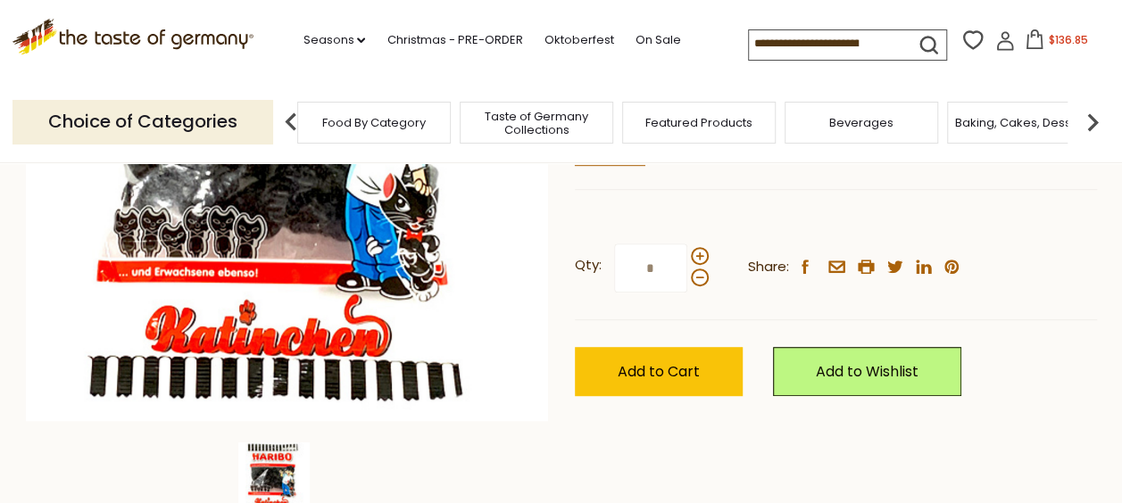
click at [893, 141] on div "Beverages" at bounding box center [862, 123] width 154 height 42
click at [871, 214] on div "Haribo Haribo Katinchen Licorice Cats 7 oz $3.95 ( 1 Review ) In 1922, 29 year …" at bounding box center [836, 167] width 522 height 537
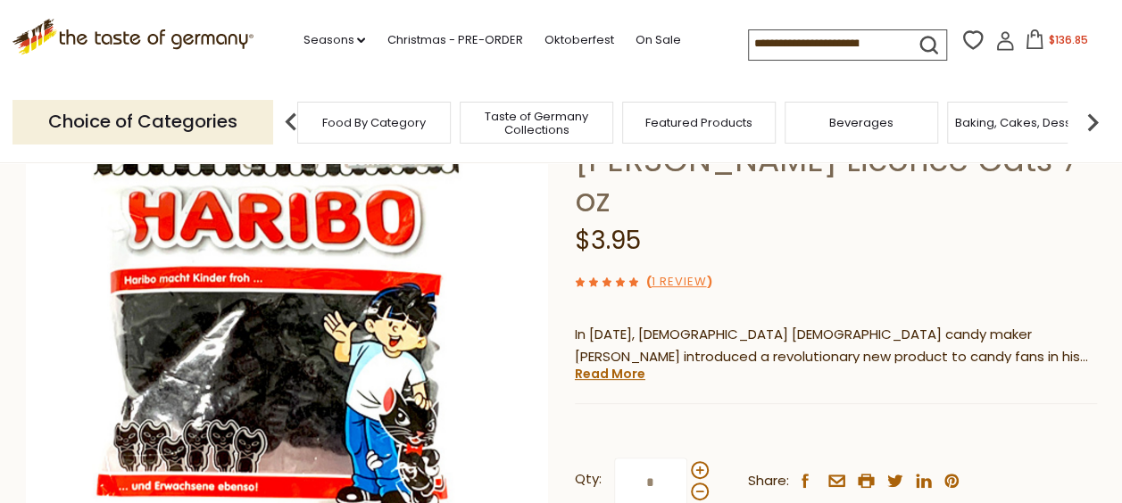
scroll to position [179, 0]
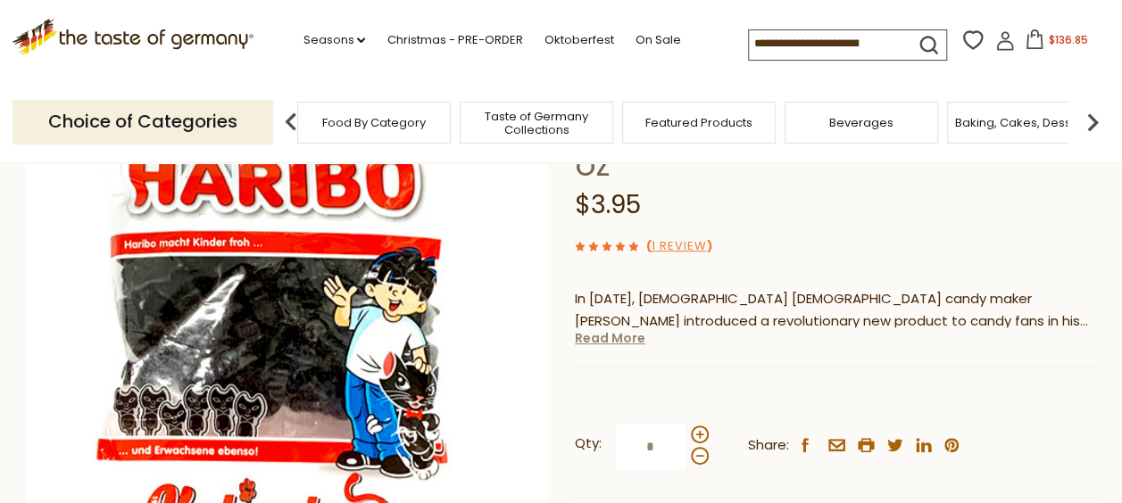
click at [633, 341] on link "Read More" at bounding box center [610, 338] width 71 height 18
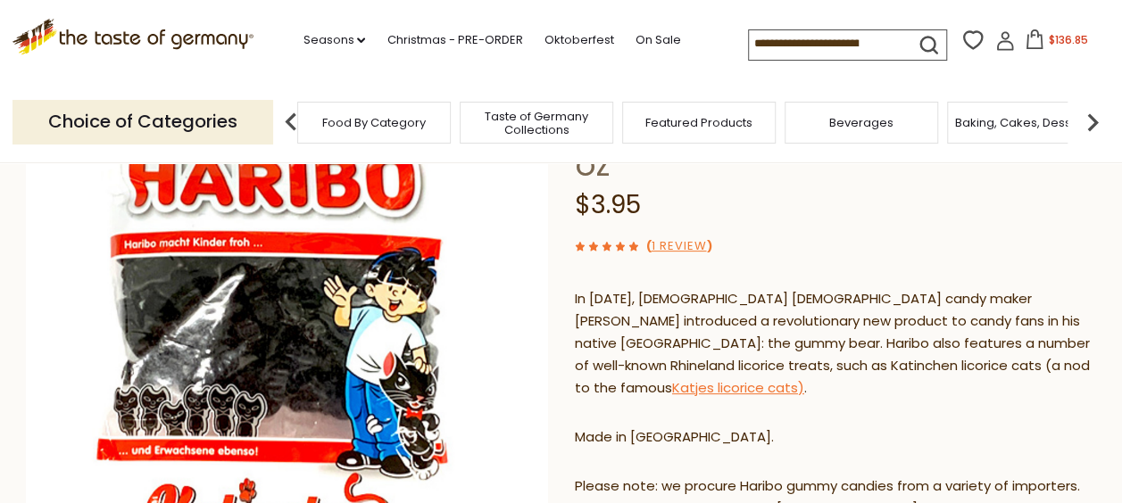
click at [804, 378] on link "Katjes licorice cats)" at bounding box center [738, 387] width 132 height 19
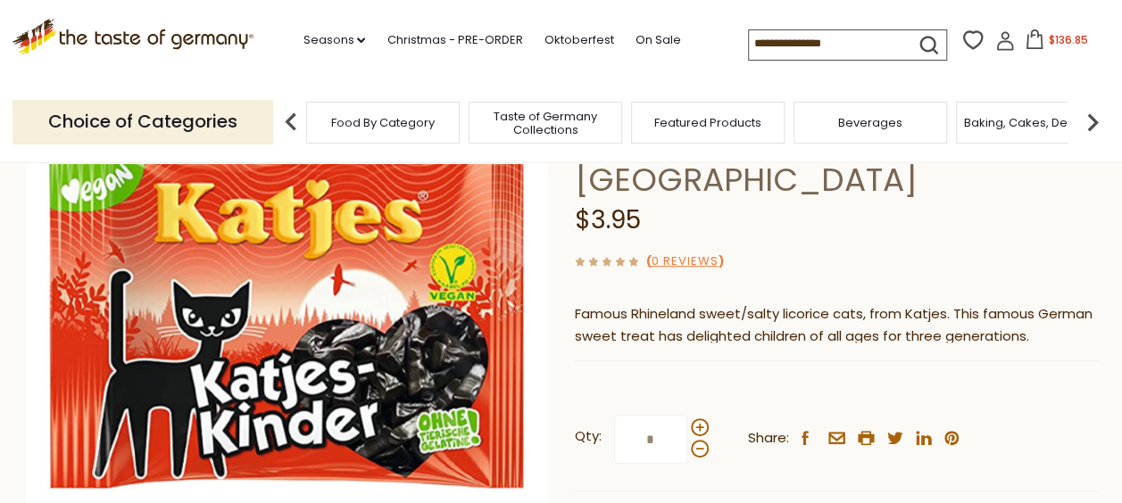
scroll to position [179, 0]
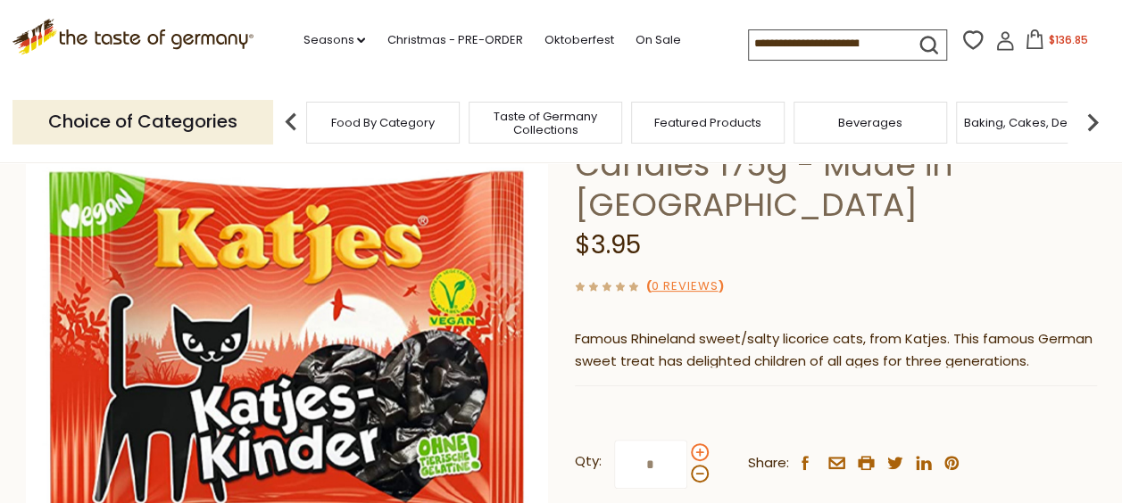
click at [699, 455] on span at bounding box center [700, 453] width 18 height 18
click at [687, 455] on input "*" at bounding box center [650, 464] width 73 height 49
click at [699, 455] on span at bounding box center [700, 453] width 18 height 18
click at [687, 455] on input "*" at bounding box center [650, 464] width 73 height 49
click at [699, 455] on span at bounding box center [700, 453] width 18 height 18
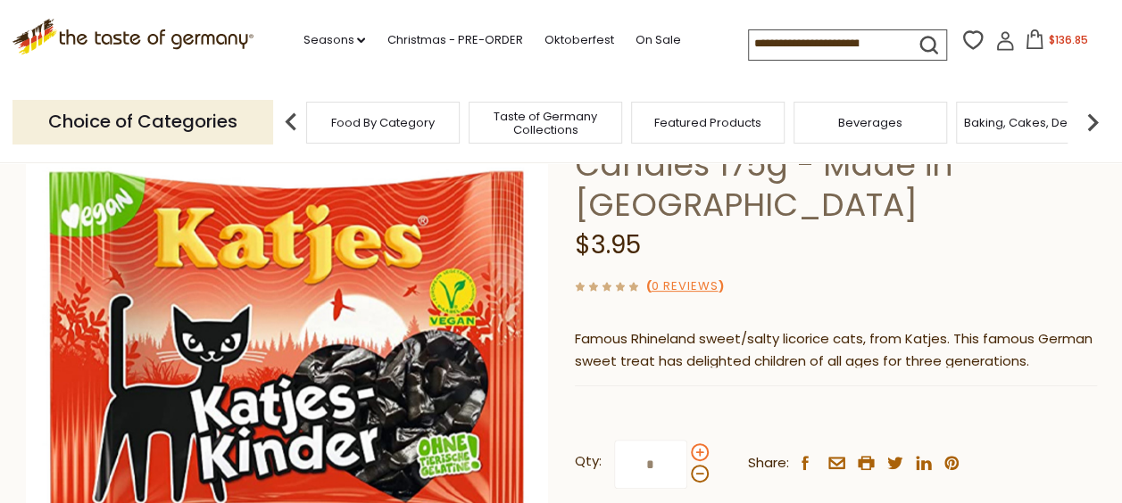
click at [687, 455] on input "*" at bounding box center [650, 464] width 73 height 49
click at [699, 455] on span at bounding box center [700, 453] width 18 height 18
click at [687, 455] on input "*" at bounding box center [650, 464] width 73 height 49
click at [699, 455] on span at bounding box center [700, 453] width 18 height 18
click at [687, 455] on input "*" at bounding box center [650, 464] width 73 height 49
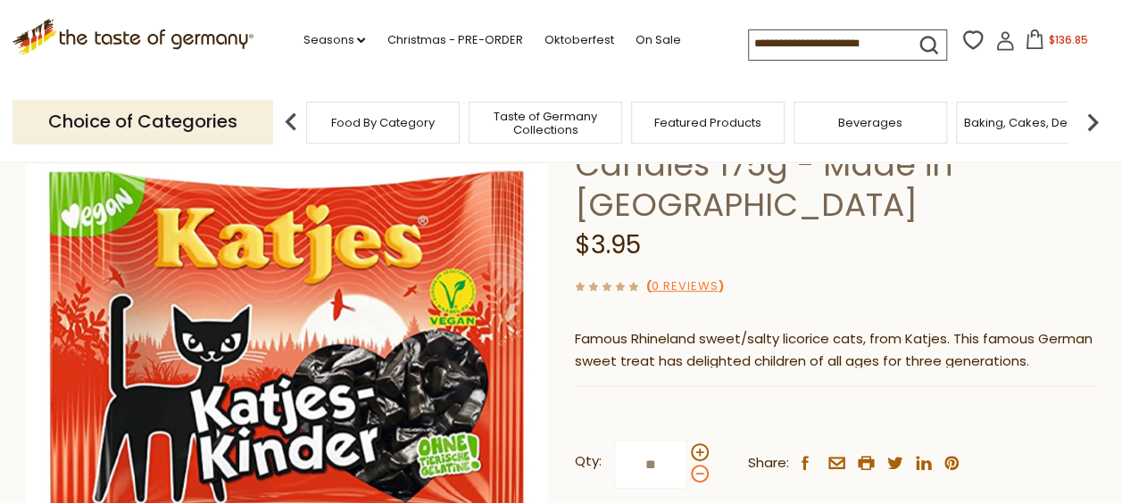
click at [691, 477] on span at bounding box center [700, 474] width 18 height 18
click at [687, 477] on input "**" at bounding box center [650, 464] width 73 height 49
click at [692, 477] on span at bounding box center [700, 474] width 18 height 18
click at [687, 477] on input "*" at bounding box center [650, 464] width 73 height 49
click at [692, 477] on span at bounding box center [700, 474] width 18 height 18
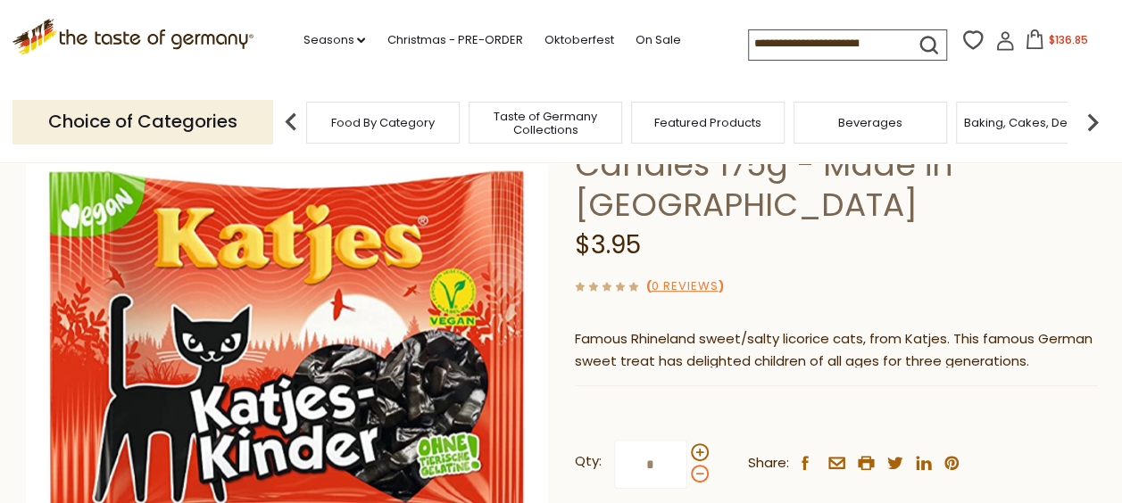
click at [687, 477] on input "*" at bounding box center [650, 464] width 73 height 49
click at [694, 471] on span at bounding box center [700, 474] width 18 height 18
click at [687, 471] on input "*" at bounding box center [650, 464] width 73 height 49
click at [702, 453] on span at bounding box center [700, 453] width 18 height 18
click at [687, 453] on input "*" at bounding box center [650, 464] width 73 height 49
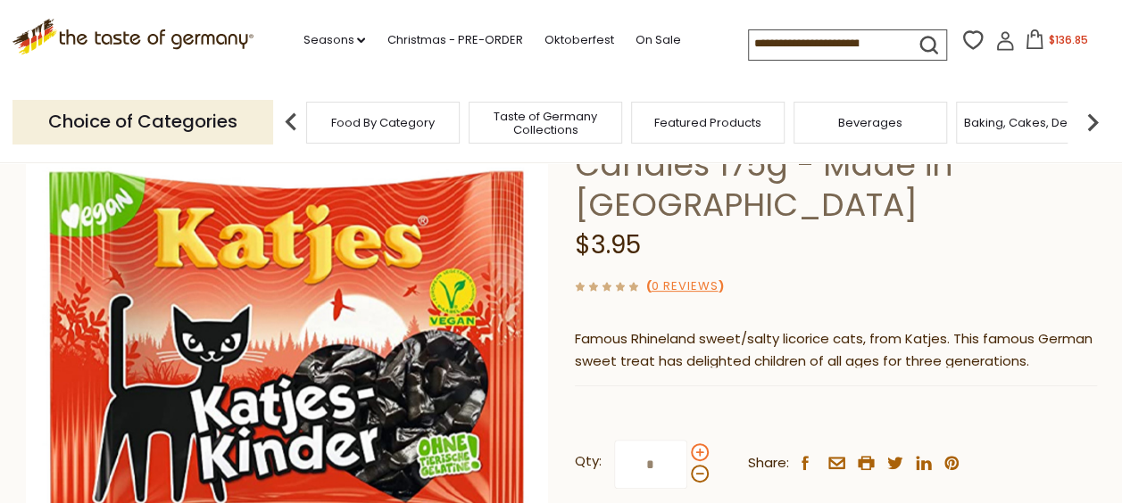
click at [702, 453] on span at bounding box center [700, 453] width 18 height 18
click at [687, 453] on input "*" at bounding box center [650, 464] width 73 height 49
type input "*"
click at [1052, 39] on span "$136.85" at bounding box center [1067, 39] width 39 height 15
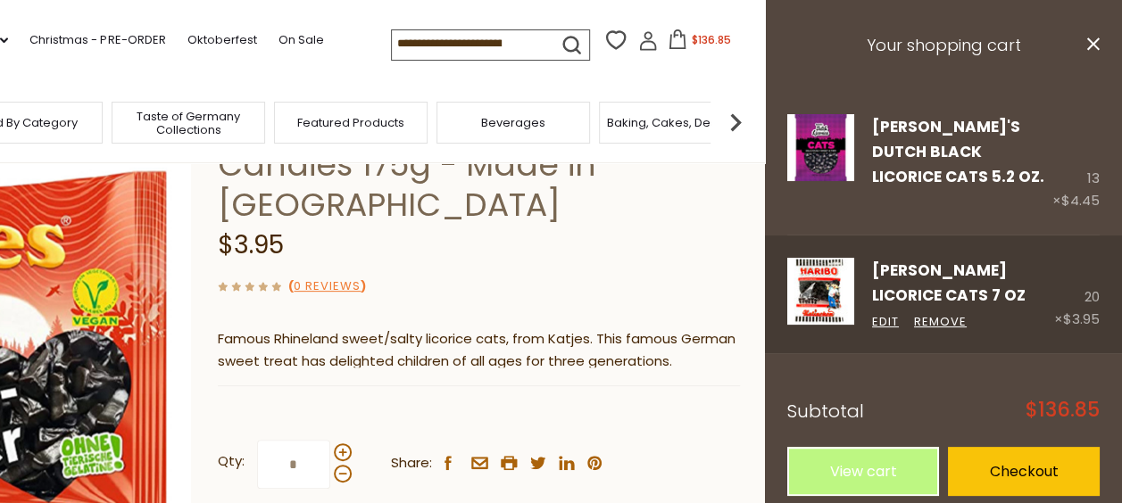
click at [979, 270] on link "[PERSON_NAME] Licorice Cats 7 oz" at bounding box center [949, 283] width 154 height 46
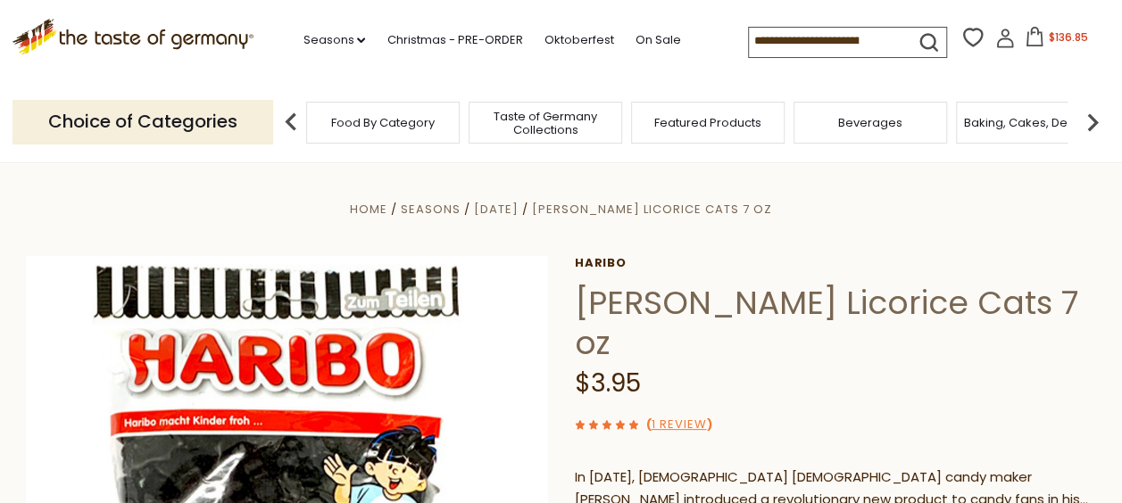
scroll to position [268, 0]
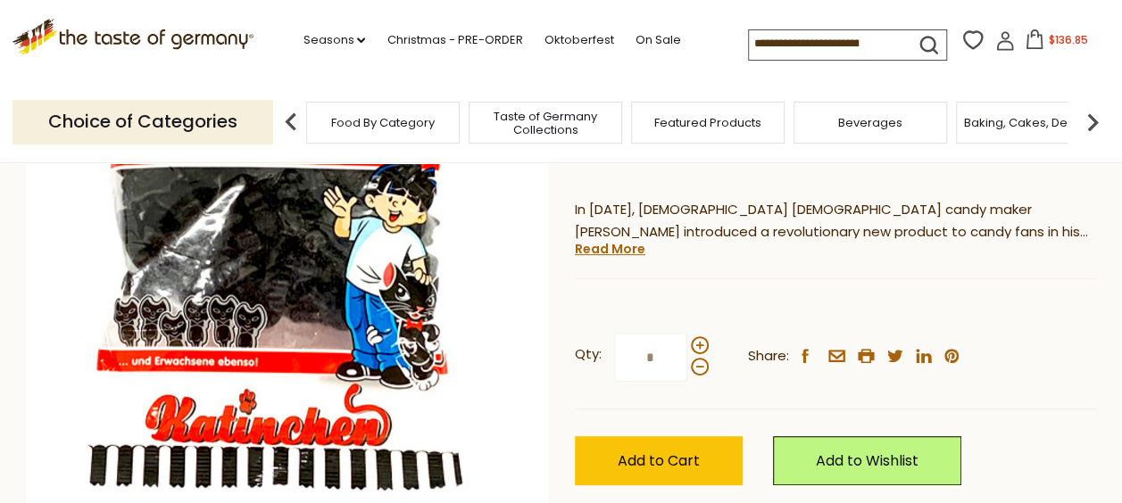
click at [1059, 44] on span "$136.85" at bounding box center [1067, 39] width 39 height 15
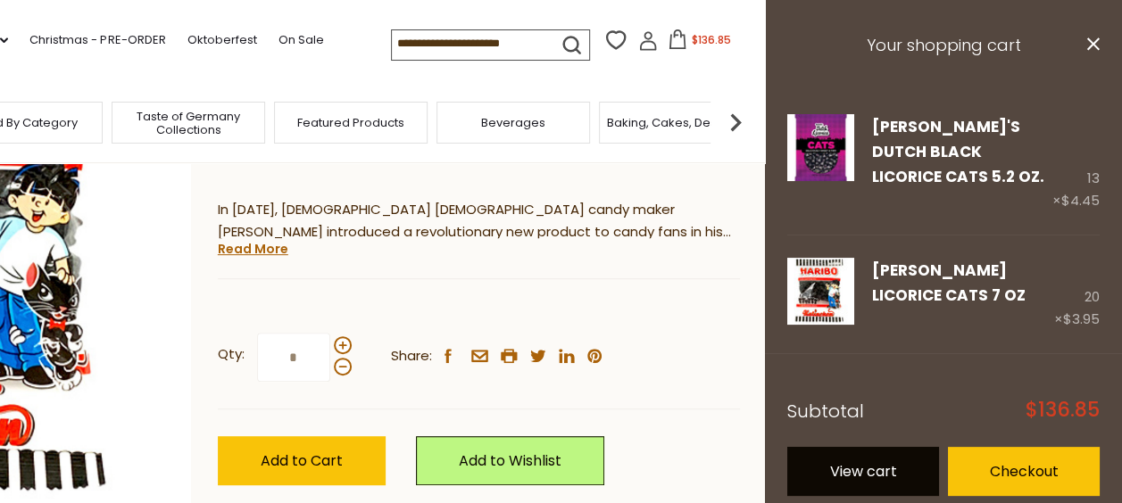
click at [885, 452] on link "View cart" at bounding box center [863, 471] width 152 height 49
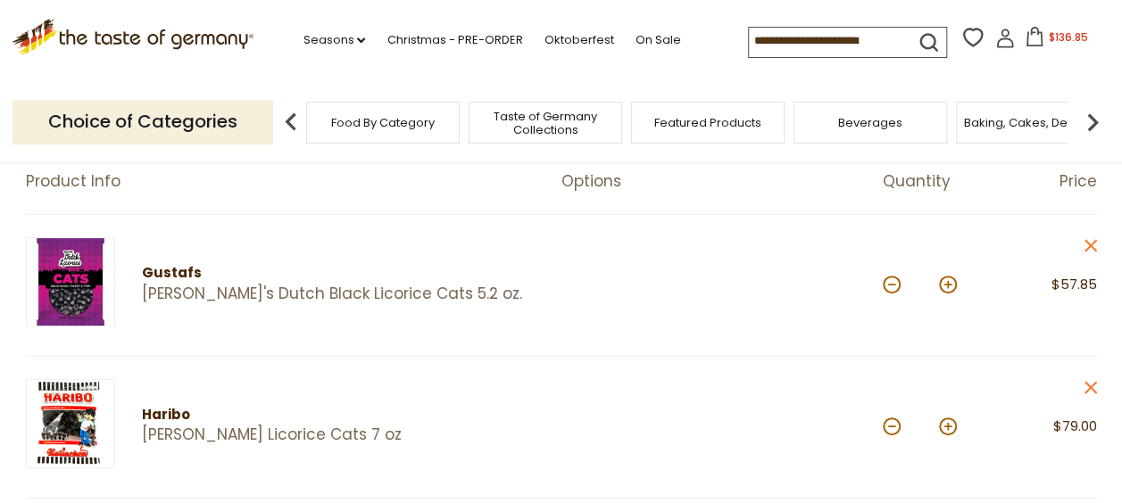
scroll to position [179, 0]
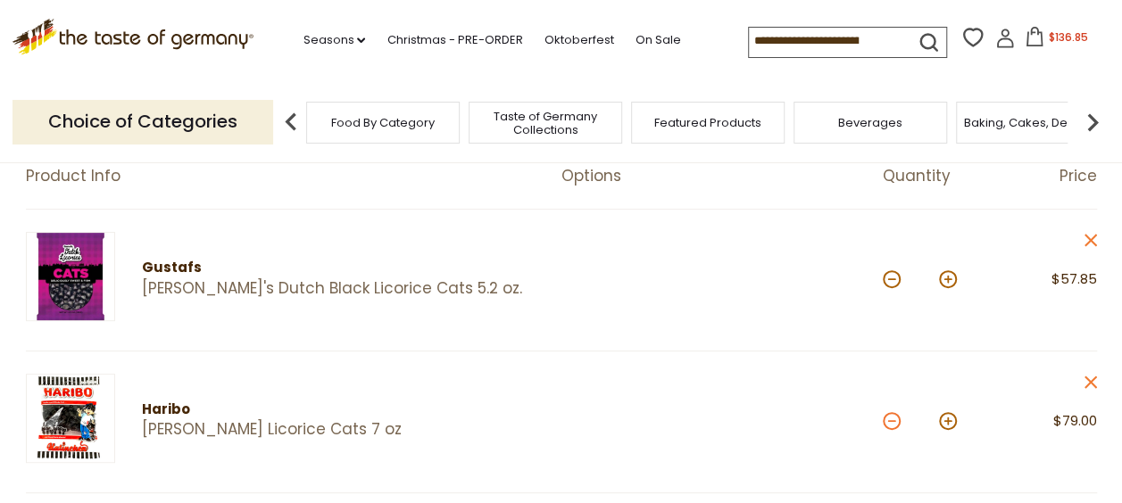
click at [887, 420] on button at bounding box center [892, 421] width 18 height 18
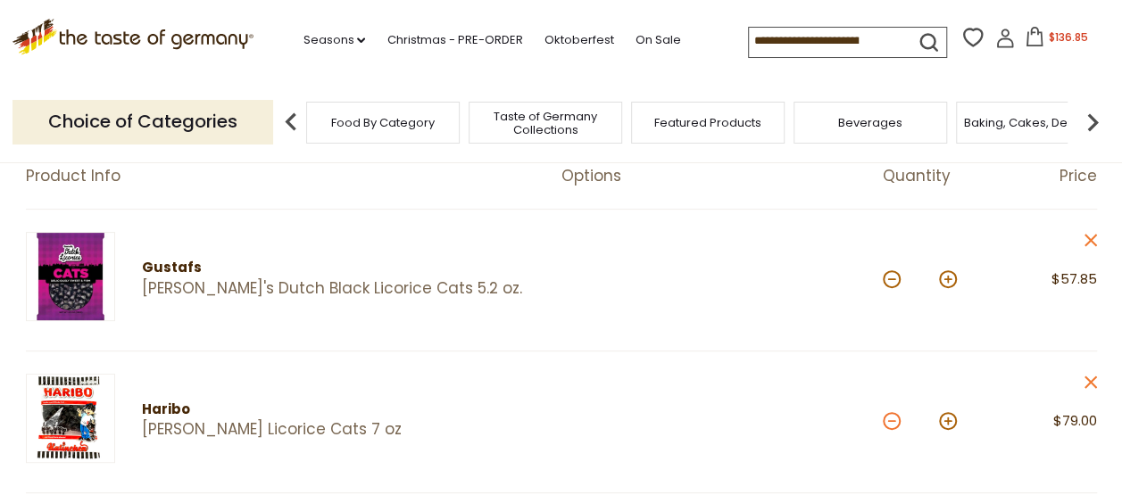
click at [887, 420] on button at bounding box center [892, 421] width 18 height 18
type input "**"
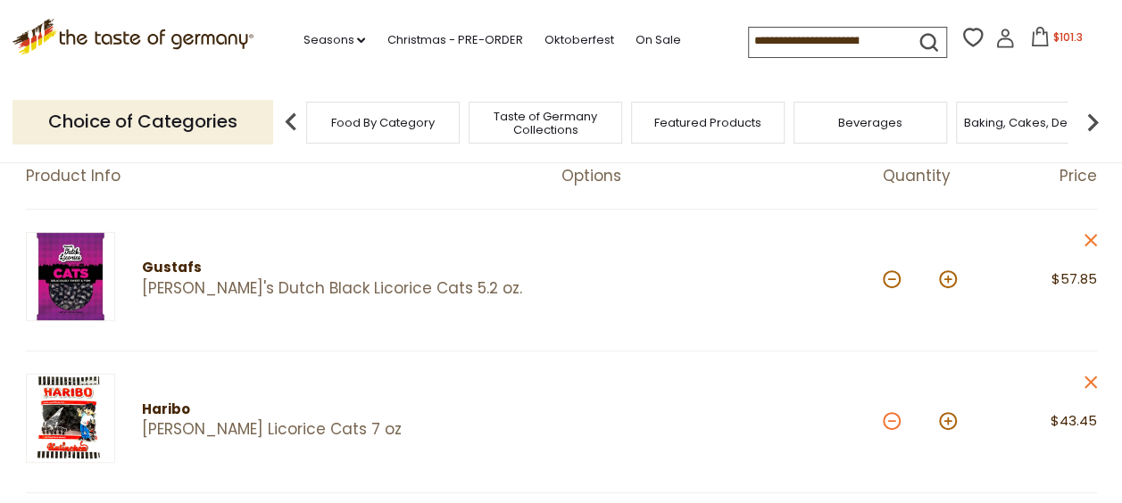
click at [894, 421] on button at bounding box center [892, 421] width 18 height 18
type input "**"
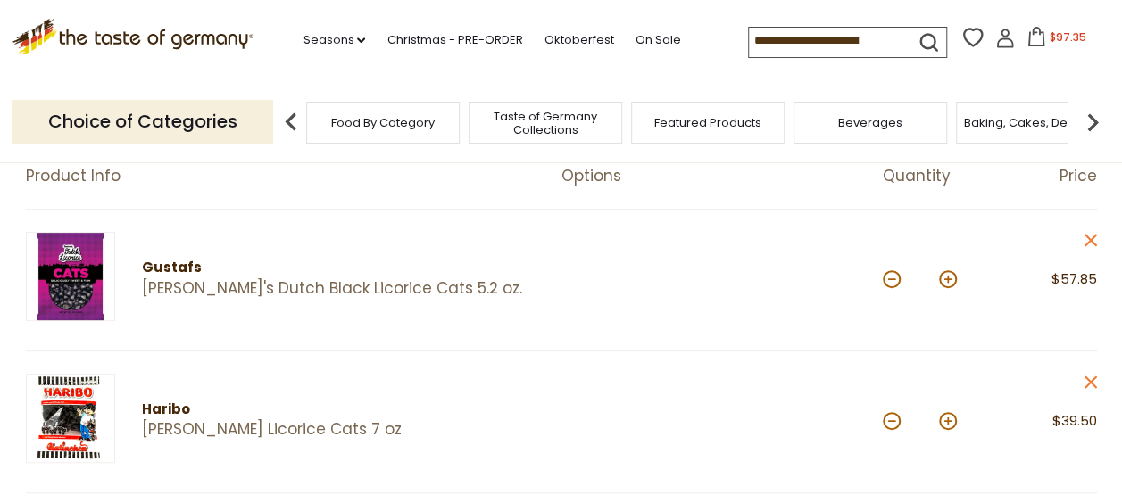
click at [897, 416] on button at bounding box center [892, 421] width 18 height 18
type input "*"
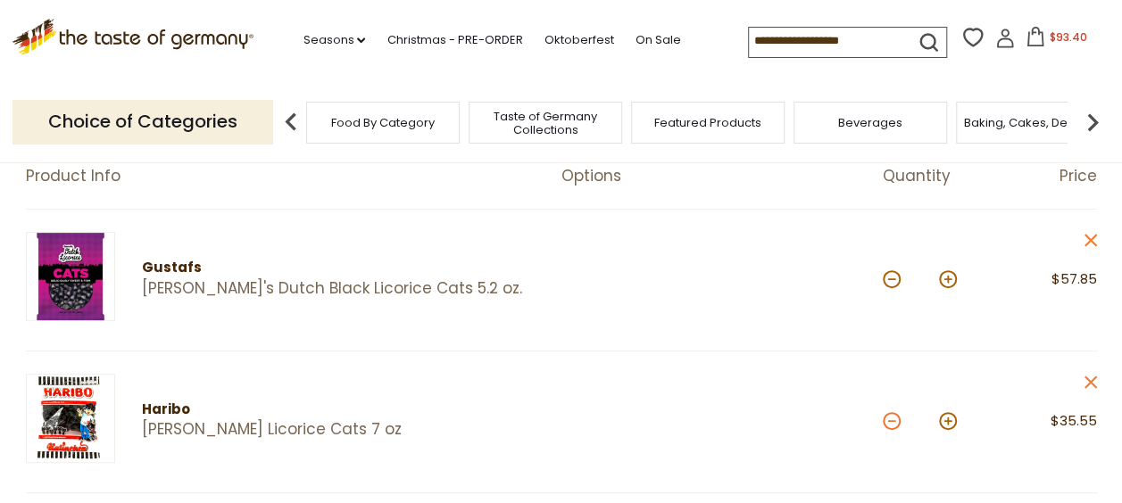
click at [892, 423] on button at bounding box center [892, 421] width 18 height 18
type input "*"
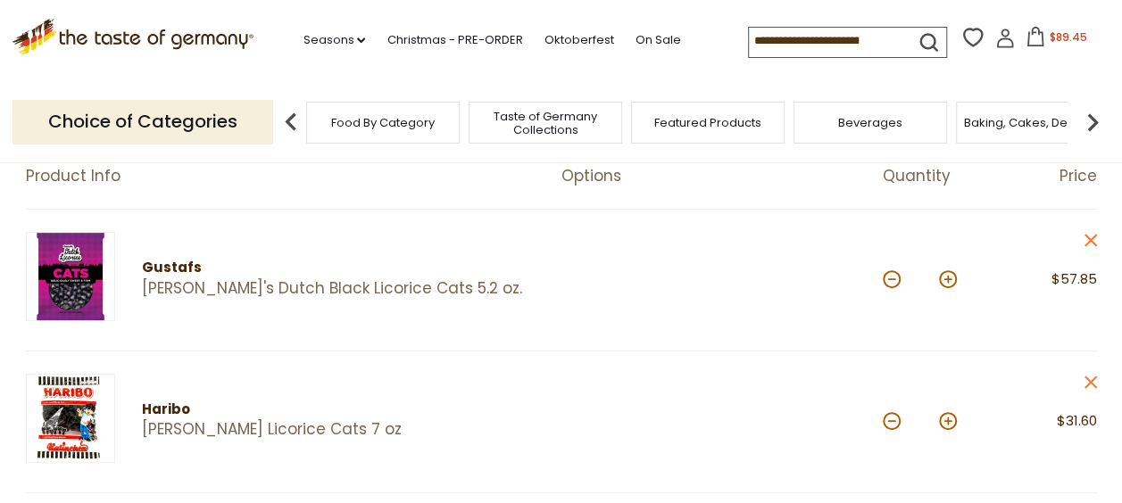
click at [894, 418] on button at bounding box center [892, 421] width 18 height 18
type input "*"
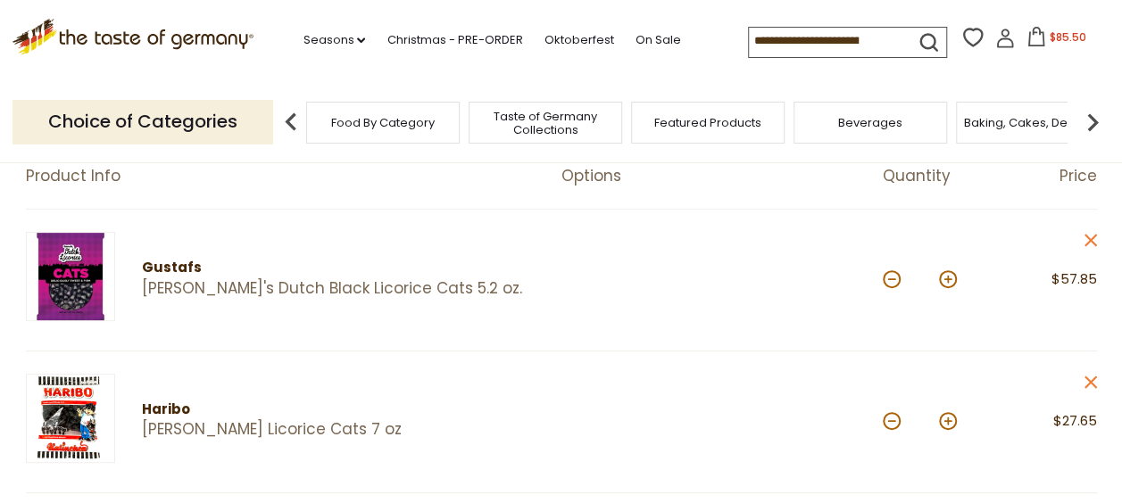
click at [894, 418] on button at bounding box center [892, 421] width 18 height 18
type input "*"
click at [894, 418] on button at bounding box center [892, 421] width 18 height 18
type input "*"
click at [890, 278] on button at bounding box center [892, 279] width 18 height 18
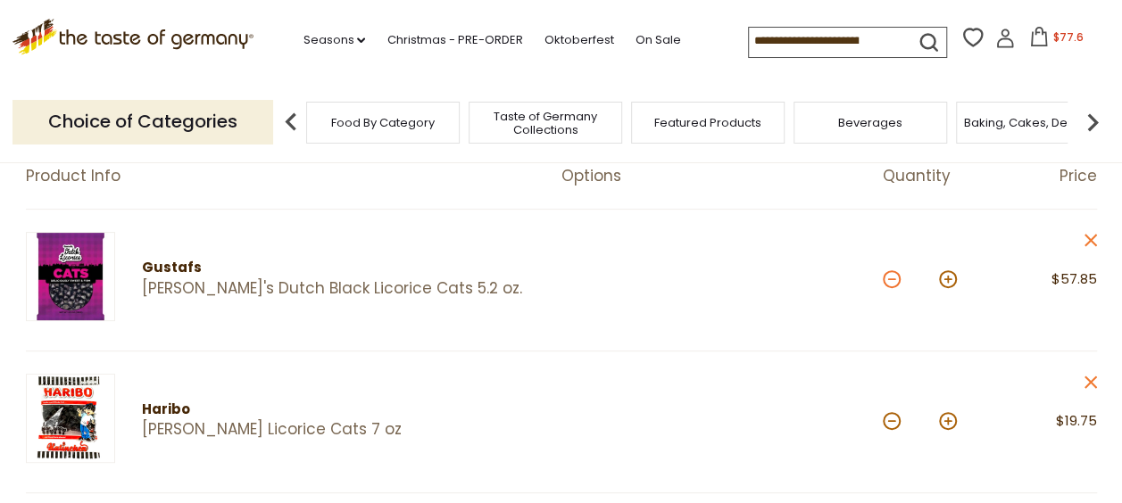
type input "**"
click at [898, 286] on button at bounding box center [892, 279] width 18 height 18
type input "**"
click at [893, 278] on button at bounding box center [892, 279] width 18 height 18
type input "**"
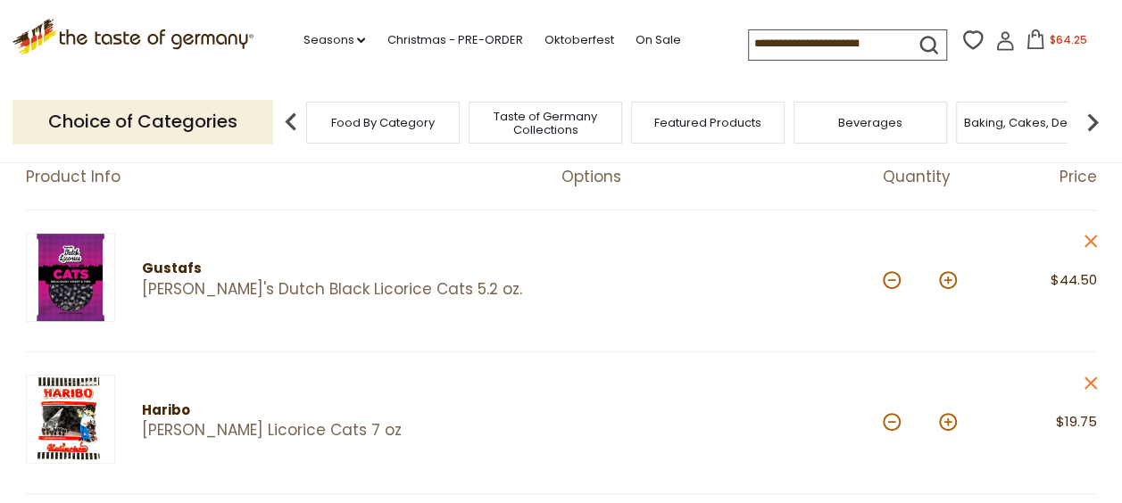
scroll to position [89, 0]
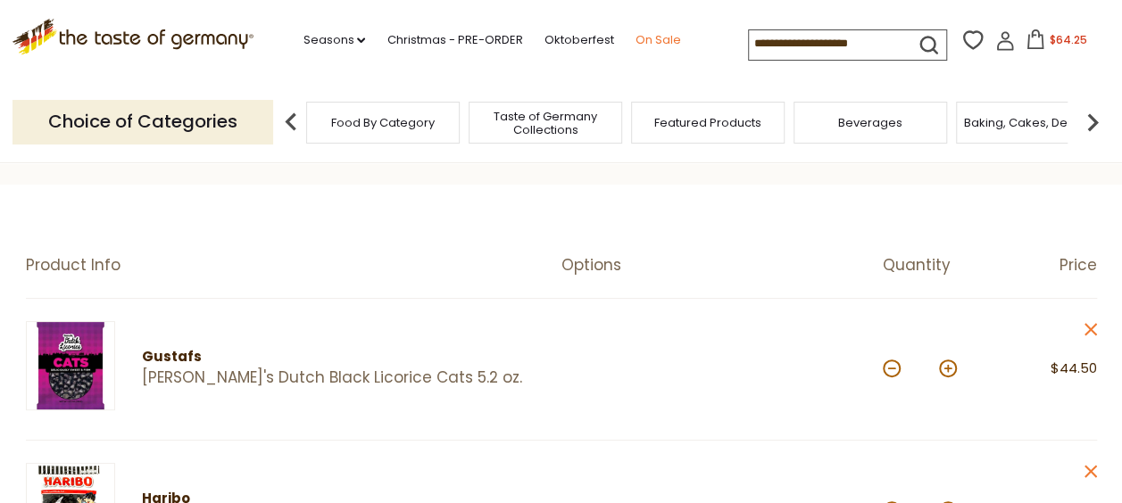
click at [657, 37] on link "On Sale" at bounding box center [658, 40] width 46 height 20
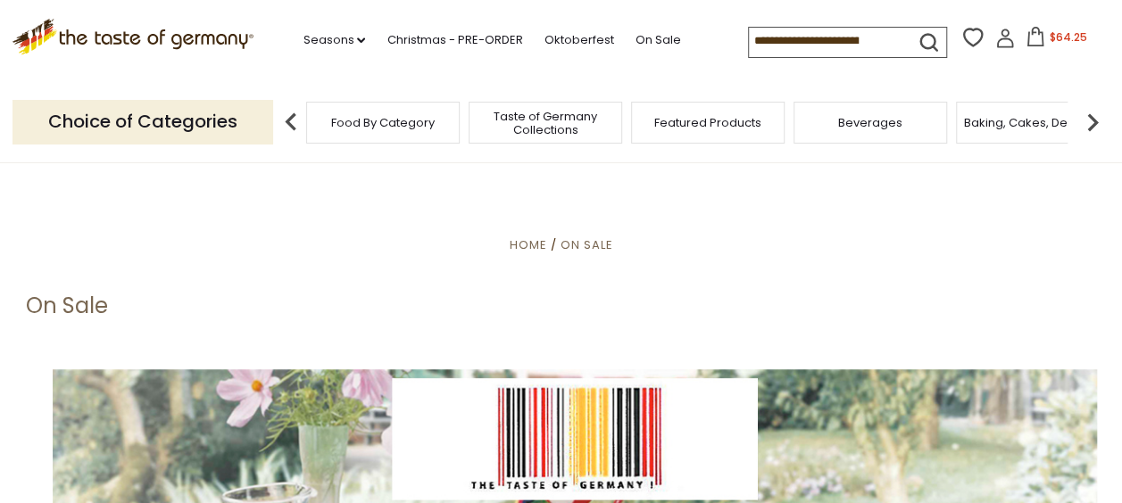
click at [1058, 41] on span "$64.25" at bounding box center [1067, 36] width 37 height 15
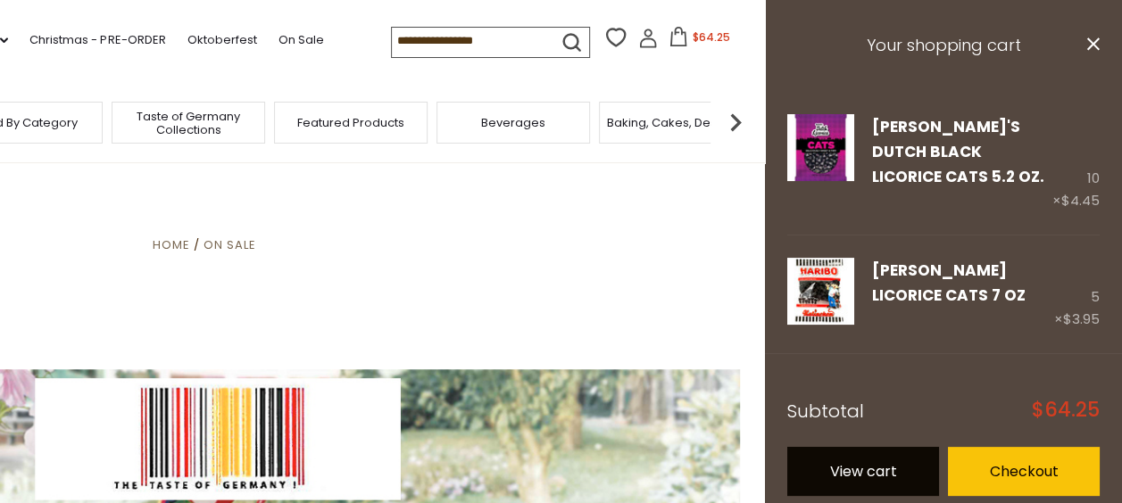
click at [878, 447] on link "View cart" at bounding box center [863, 471] width 152 height 49
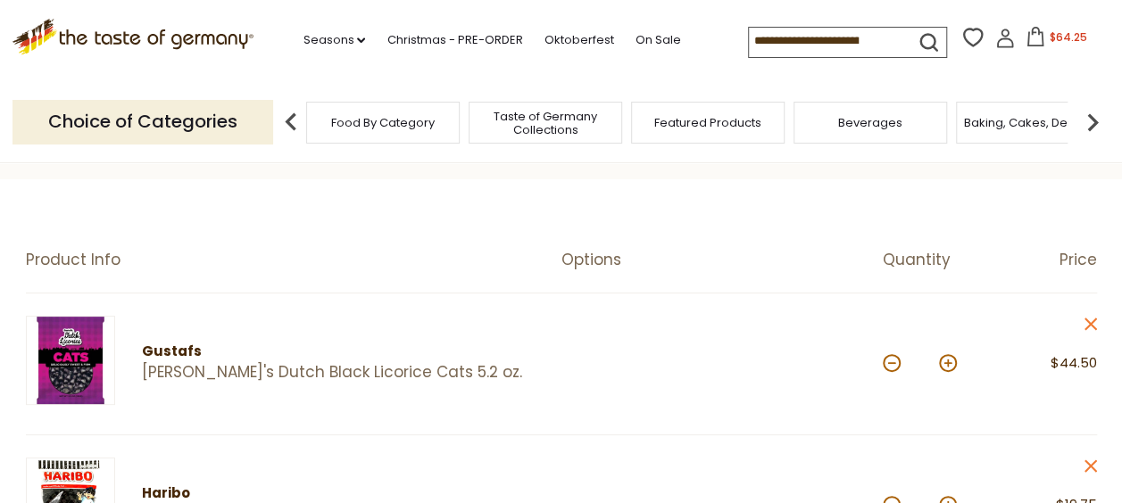
scroll to position [179, 0]
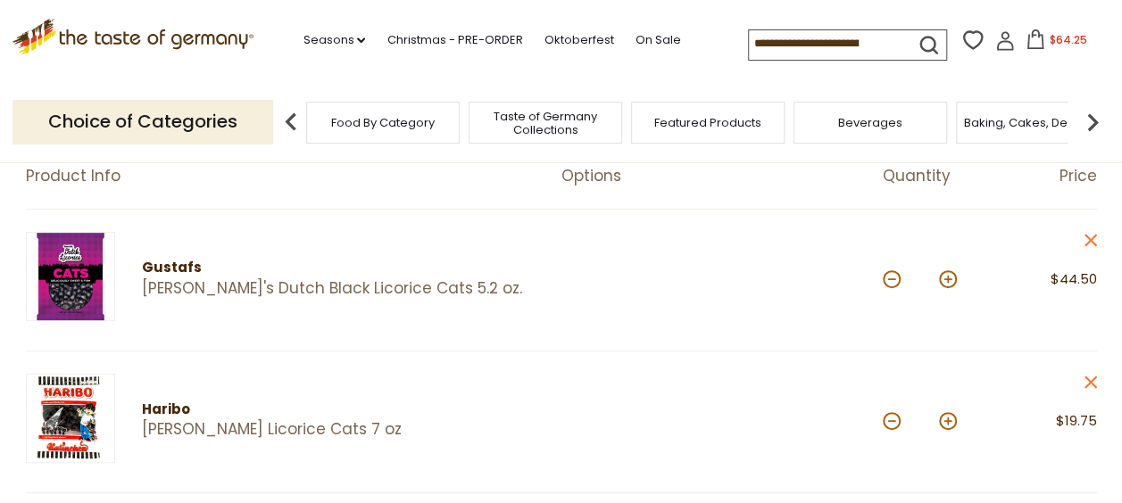
click at [234, 37] on icon at bounding box center [133, 34] width 242 height 30
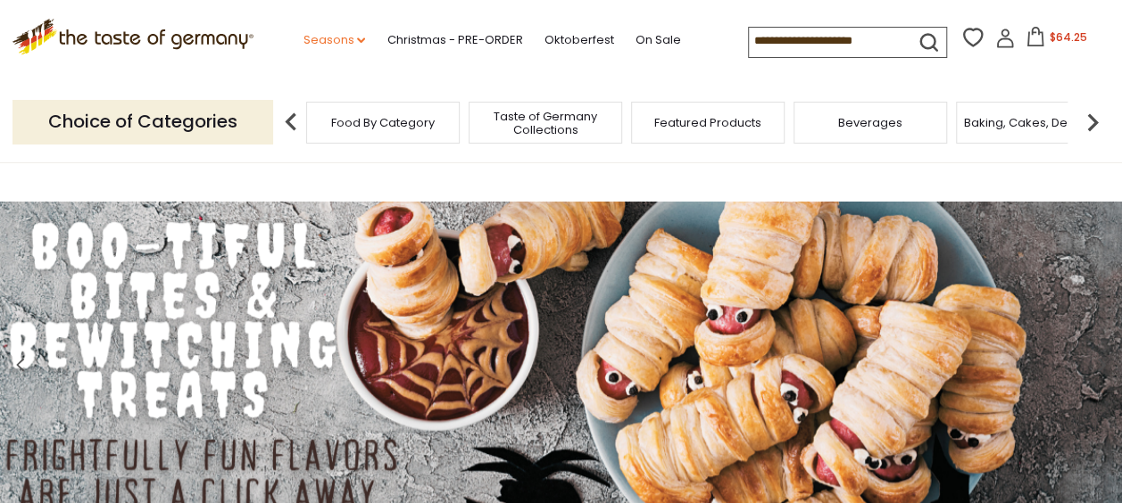
click at [359, 38] on icon "dropdown_arrow" at bounding box center [361, 40] width 8 height 6
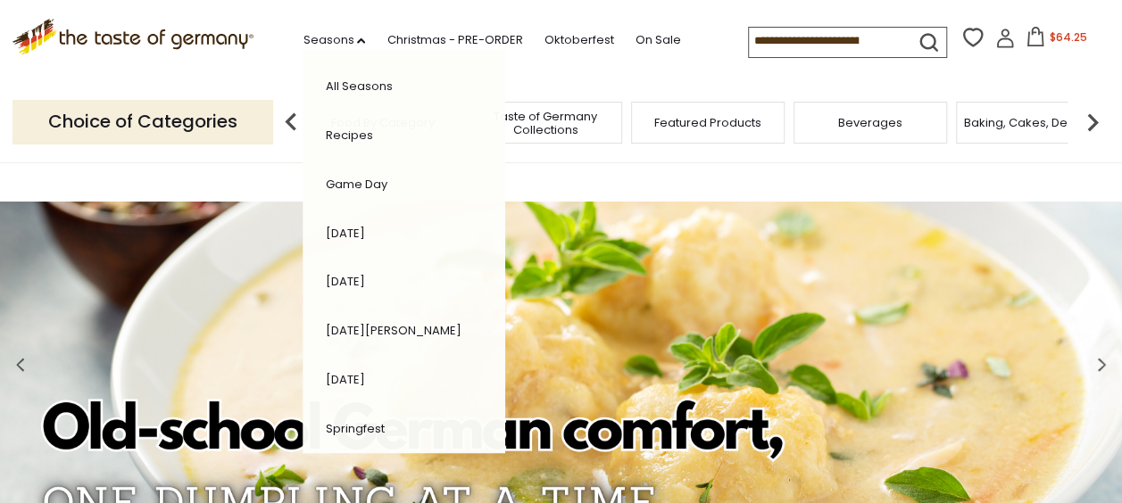
click at [245, 95] on div "Choice of Categories" at bounding box center [149, 121] width 275 height 79
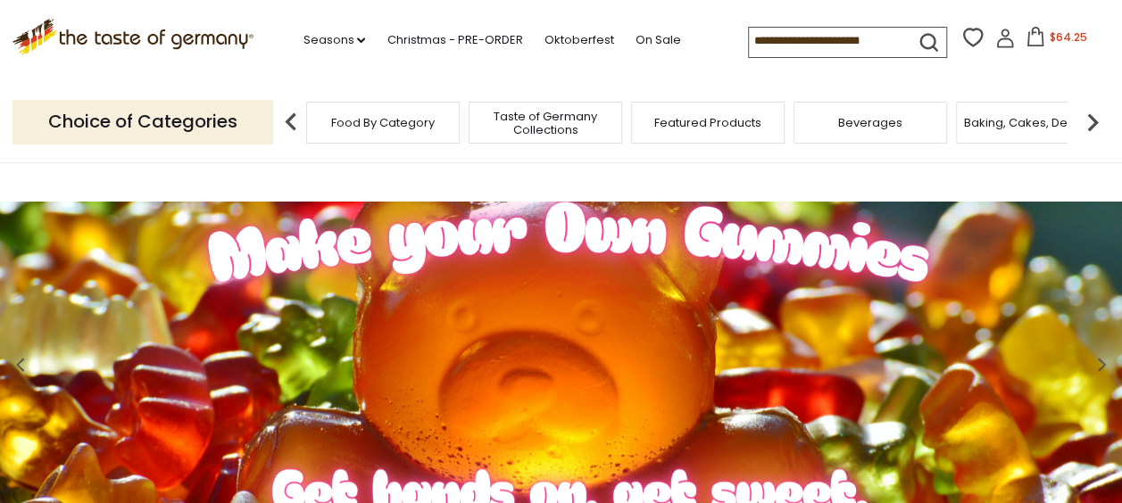
click at [1049, 38] on span "$64.25" at bounding box center [1067, 36] width 37 height 15
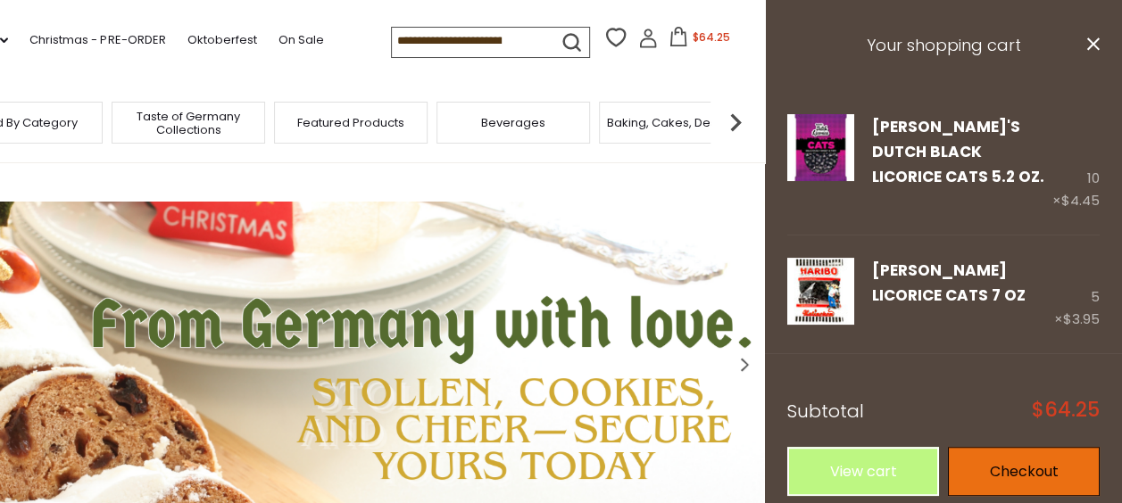
click at [1000, 447] on link "Checkout" at bounding box center [1024, 471] width 152 height 49
